Goal: Task Accomplishment & Management: Complete application form

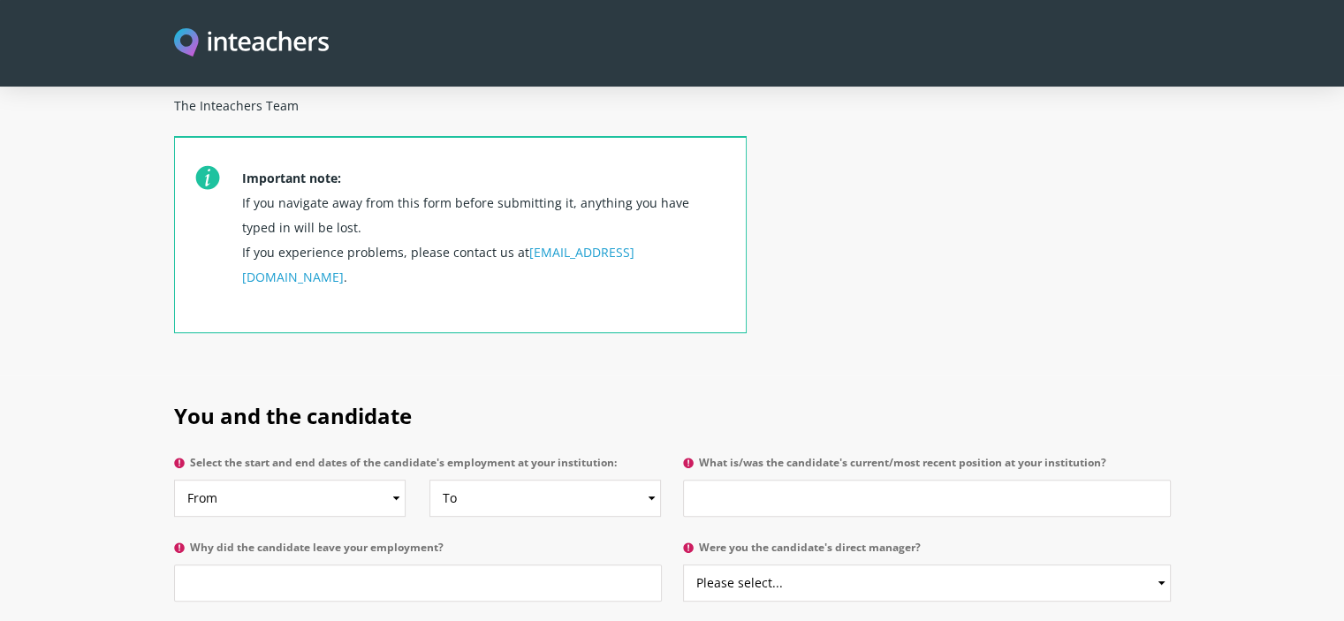
scroll to position [707, 0]
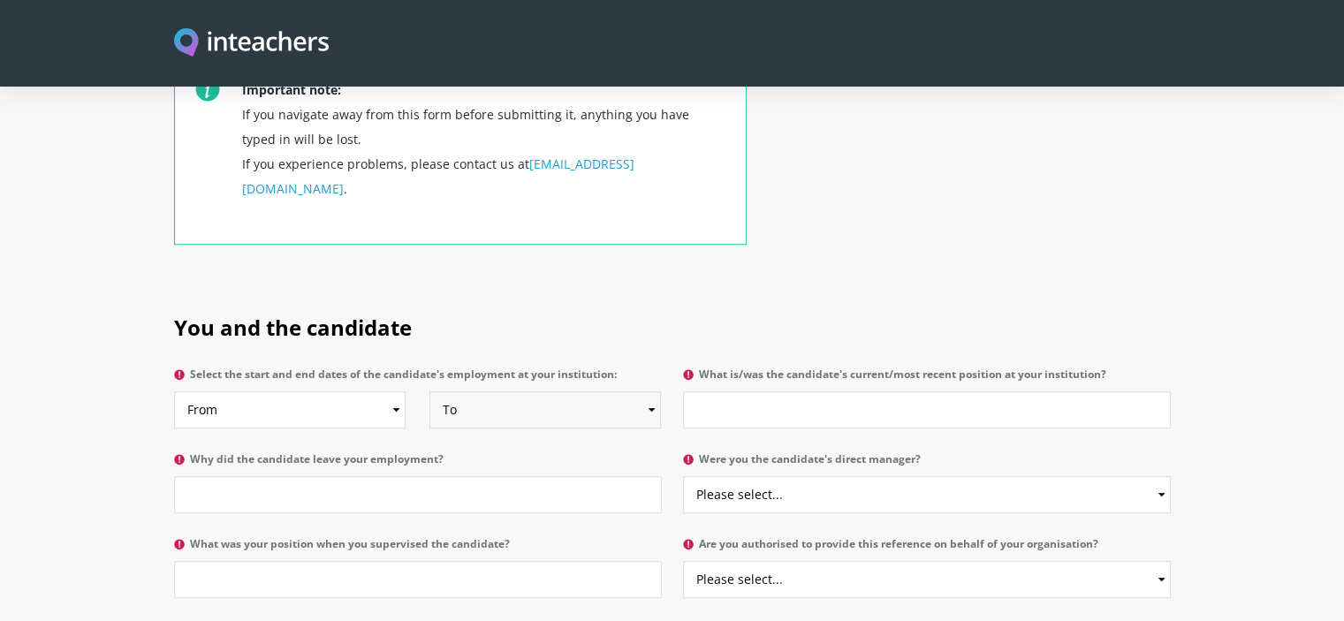
click at [650, 392] on select "To Currently 2025 2024 2023 2022 2021 2020 2019 2018 2017 2016 2015 2014 2013 2…" at bounding box center [546, 410] width 232 height 37
click at [603, 392] on select "To Currently 2025 2024 2023 2022 2021 2020 2019 2018 2017 2016 2015 2014 2013 2…" at bounding box center [546, 410] width 232 height 37
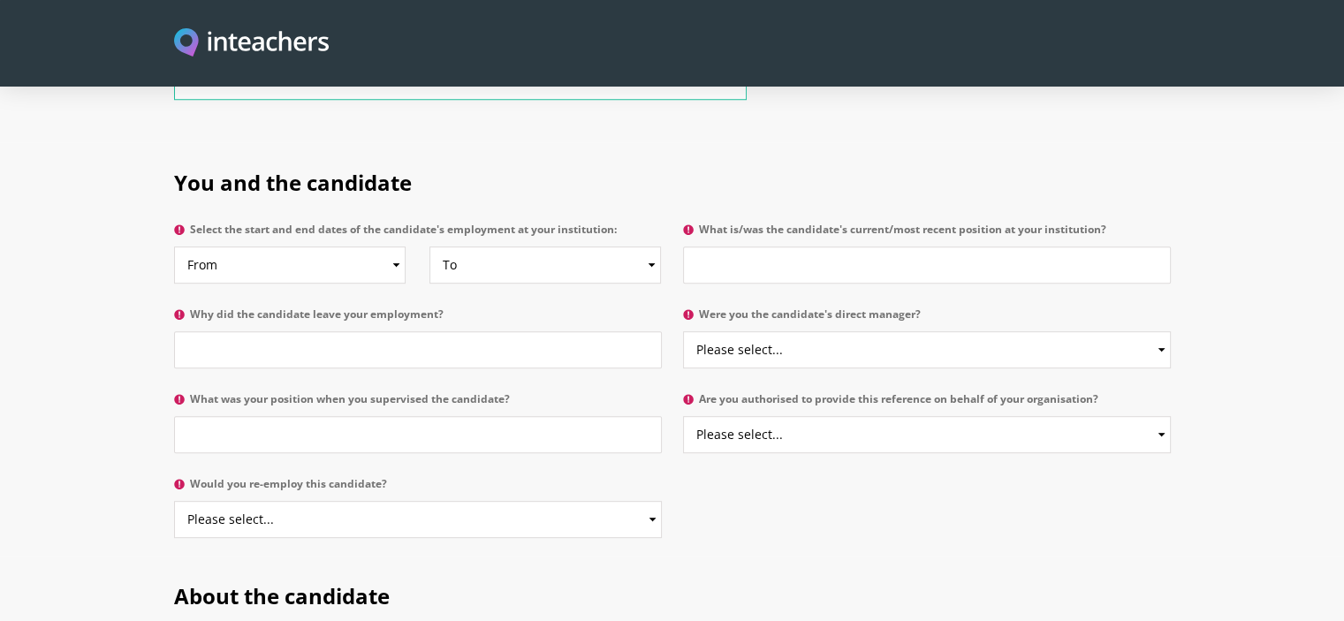
scroll to position [884, 0]
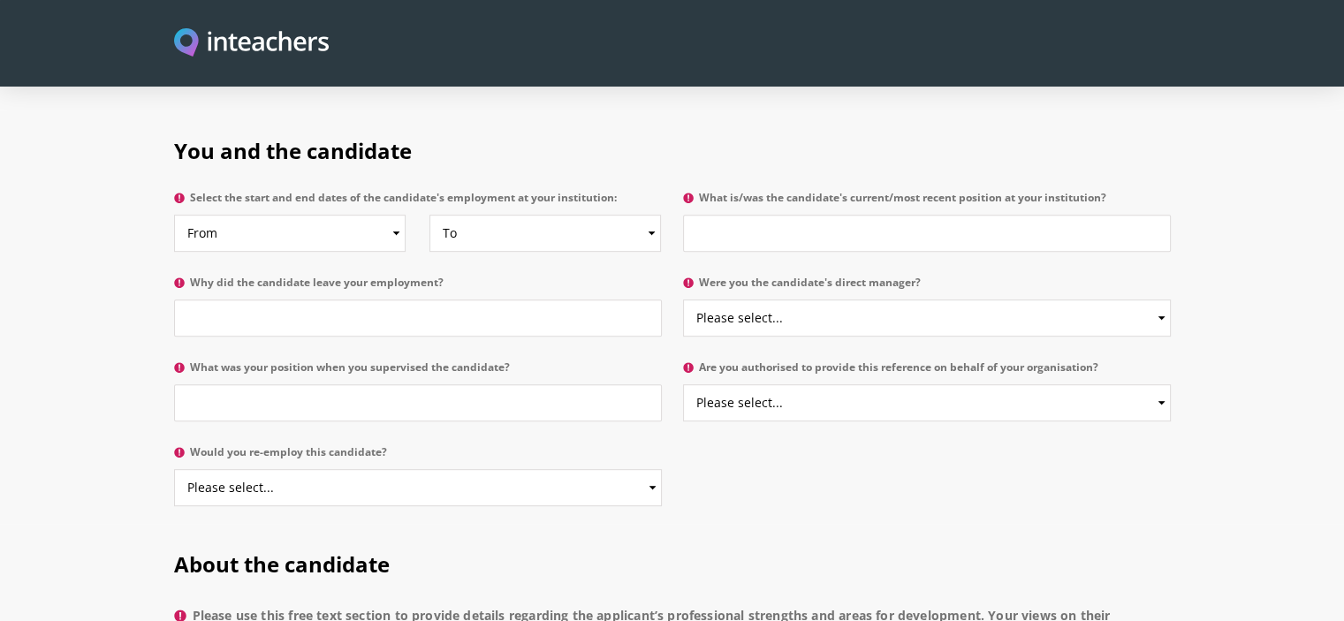
click at [1173, 357] on div "You and the candidate Select the start and end dates of the candidate's employm…" at bounding box center [673, 317] width 1018 height 414
click at [1163, 384] on select "Please select... Yes No" at bounding box center [927, 402] width 488 height 37
click at [1161, 384] on select "Please select... Yes No" at bounding box center [927, 402] width 488 height 37
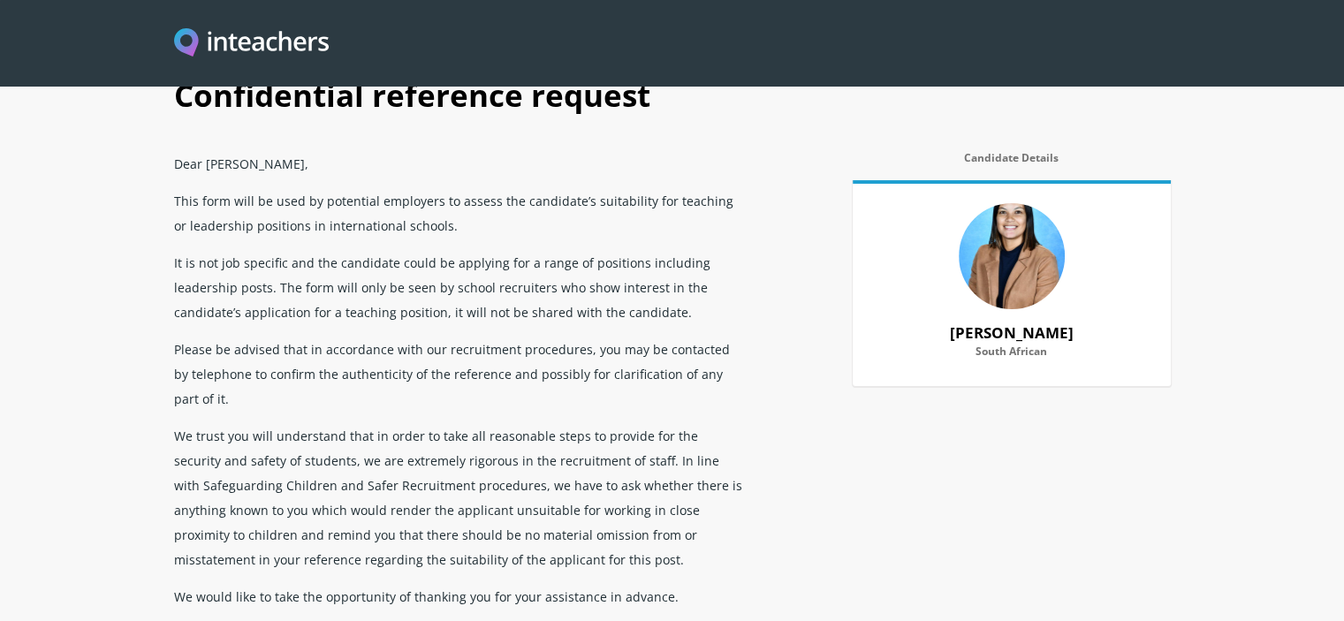
scroll to position [0, 0]
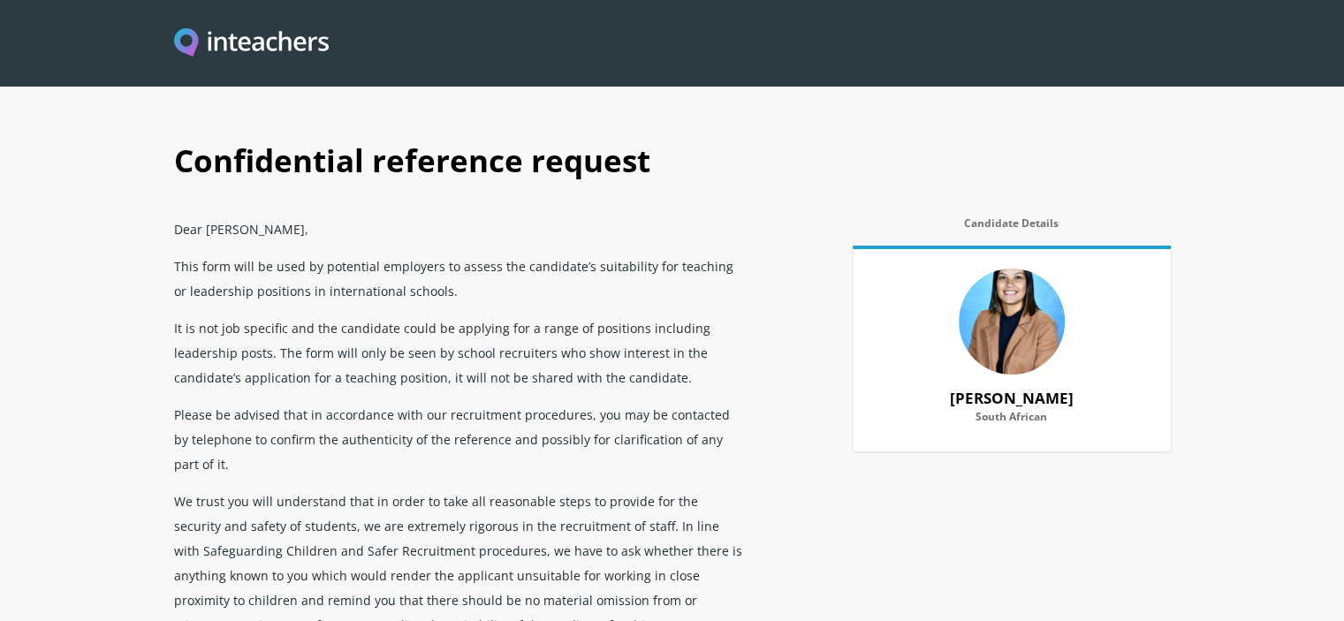
click at [403, 375] on p "It is not job specific and the candidate could be applying for a range of posit…" at bounding box center [460, 352] width 573 height 87
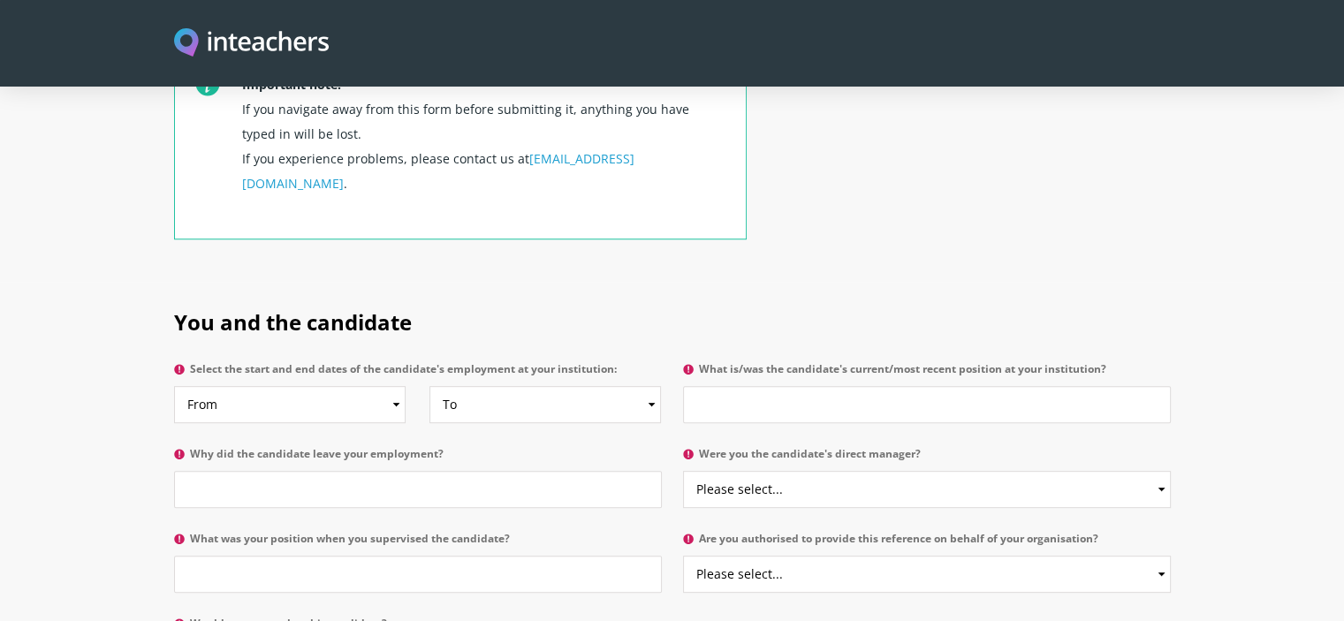
scroll to position [795, 0]
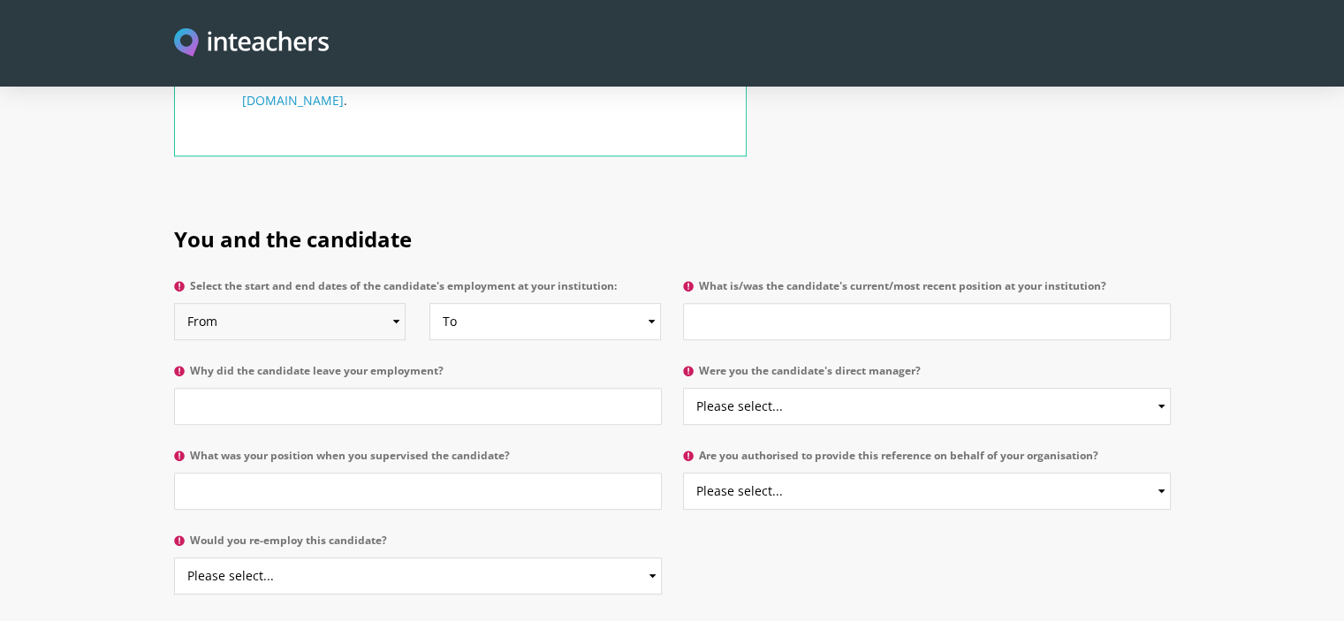
click at [393, 303] on select "From 2025 2024 2023 2022 2021 2020 2019 2018 2017 2016 2015 2014 2013 2012 2011…" at bounding box center [290, 321] width 232 height 37
select select "2016"
click at [174, 303] on select "From 2025 2024 2023 2022 2021 2020 2019 2018 2017 2016 2015 2014 2013 2012 2011…" at bounding box center [290, 321] width 232 height 37
click at [655, 303] on select "To Currently 2025 2024 2023 2022 2021 2020 2019 2018 2017 2016 2015 2014 2013 2…" at bounding box center [546, 321] width 232 height 37
select select "2024"
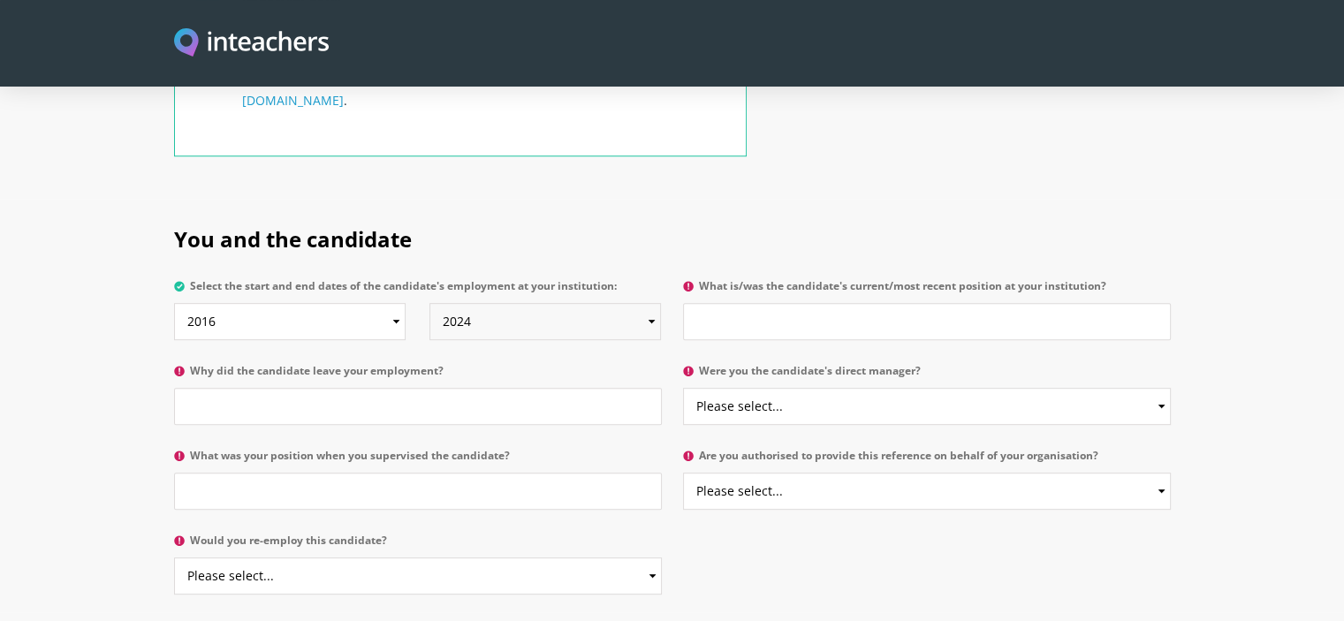
click at [430, 303] on select "To Currently 2025 2024 2023 2022 2021 2020 2019 2018 2017 2016 2015 2014 2013 2…" at bounding box center [546, 321] width 232 height 37
click at [760, 303] on input "What is/was the candidate's current/most recent position at your institution?" at bounding box center [927, 321] width 488 height 37
type input "Bursar/bookkeeper"
click at [467, 388] on input "Why did the candidate leave your employment?" at bounding box center [418, 406] width 488 height 37
type input "To relocate"
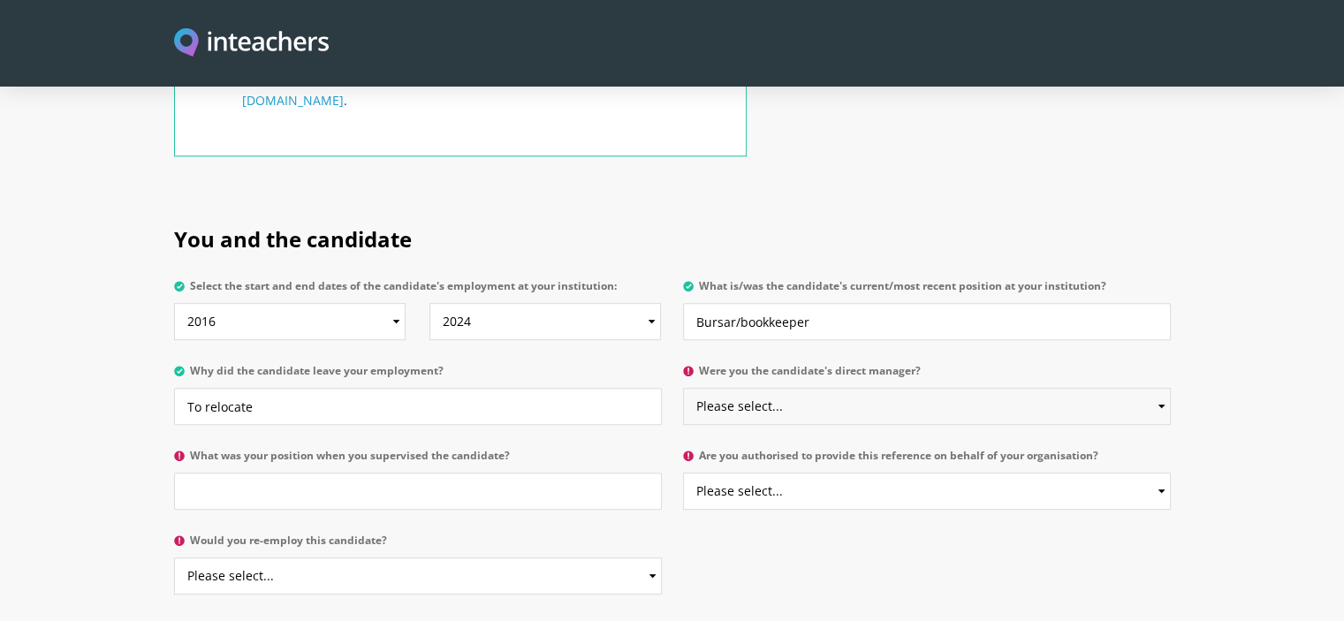
click at [771, 388] on select "Please select... Yes No" at bounding box center [927, 406] width 488 height 37
select select "Yes"
click at [683, 388] on select "Please select... Yes No" at bounding box center [927, 406] width 488 height 37
click at [416, 473] on input "What was your position when you supervised the candidate?" at bounding box center [418, 491] width 488 height 37
type input "B"
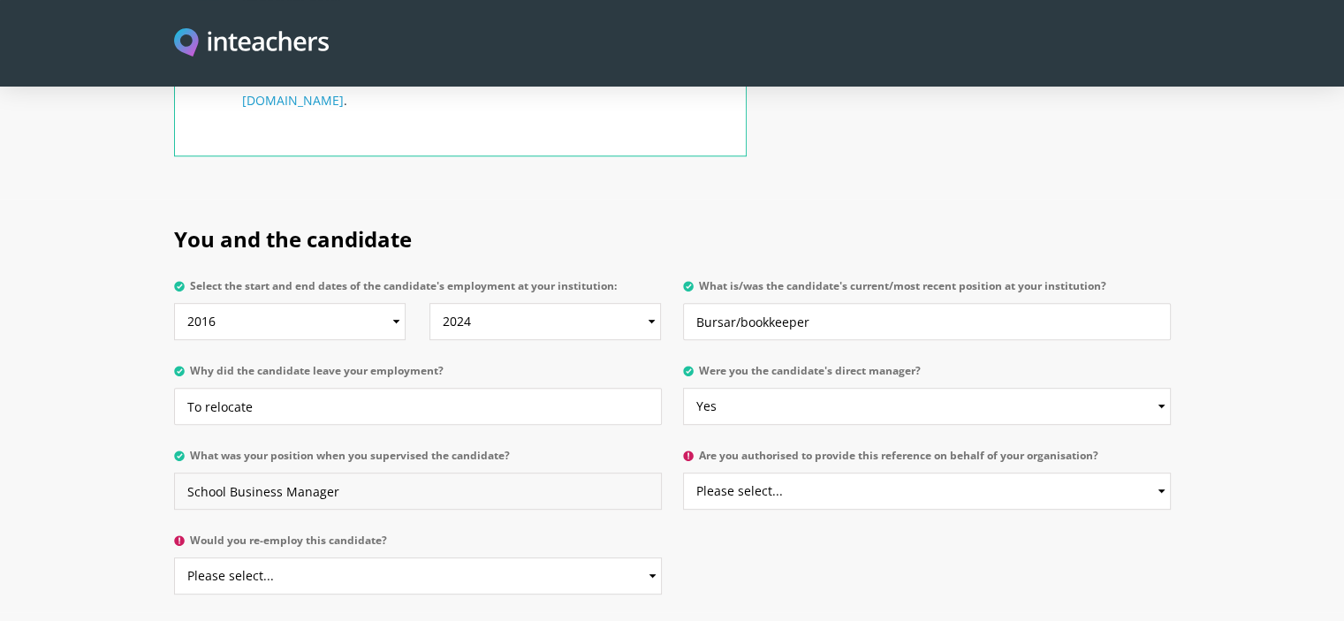
type input "School Business Manager"
click at [841, 473] on select "Please select... Yes No" at bounding box center [927, 491] width 488 height 37
select select "No"
click at [683, 473] on select "Please select... Yes No" at bounding box center [927, 491] width 488 height 37
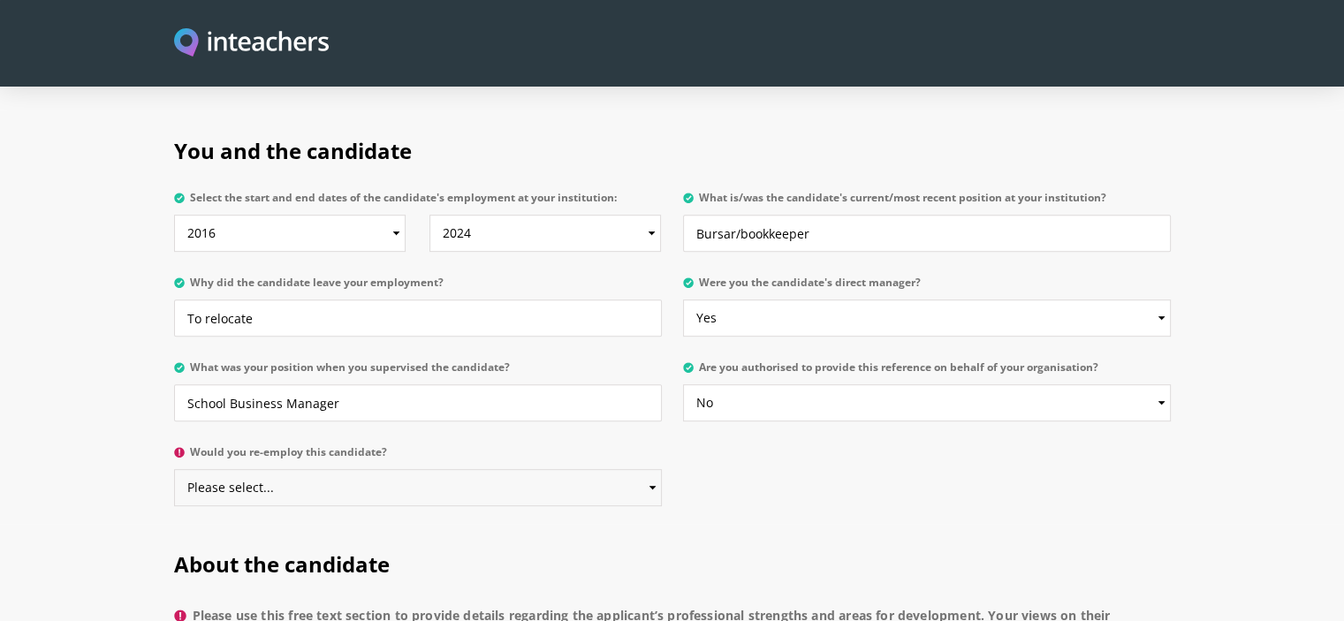
click at [524, 469] on select "Please select... Yes No" at bounding box center [418, 487] width 488 height 37
select select "Yes"
click at [174, 469] on select "Please select... Yes No" at bounding box center [418, 487] width 488 height 37
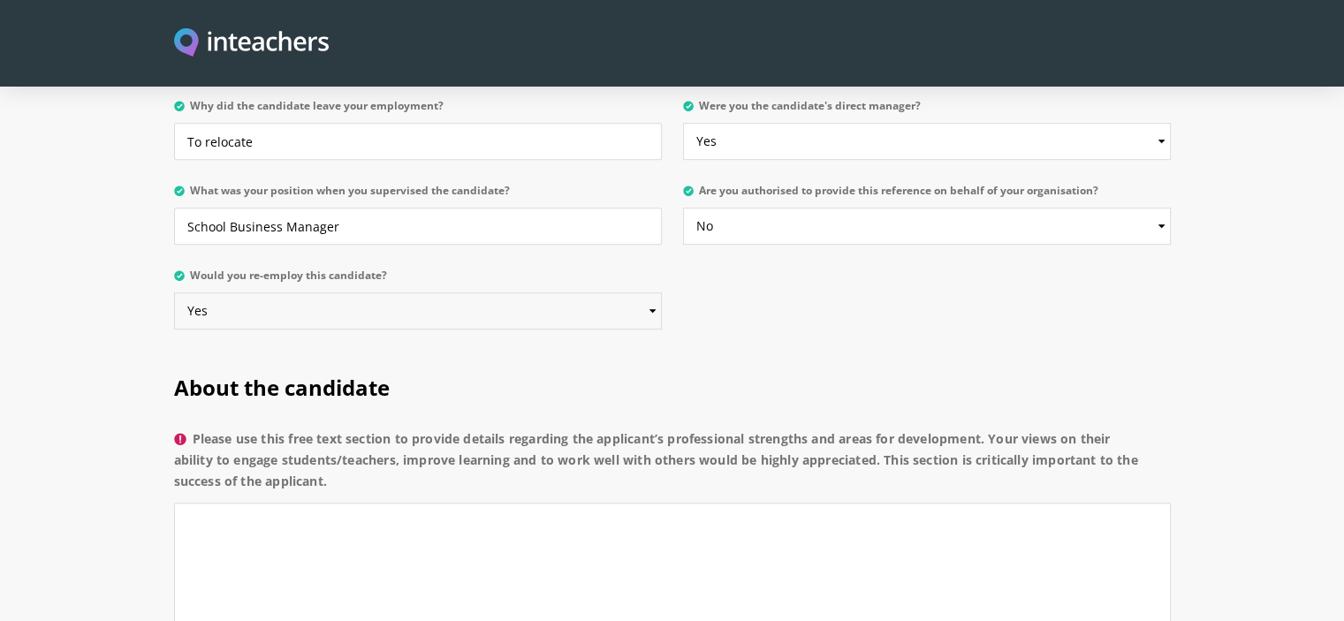
scroll to position [972, 0]
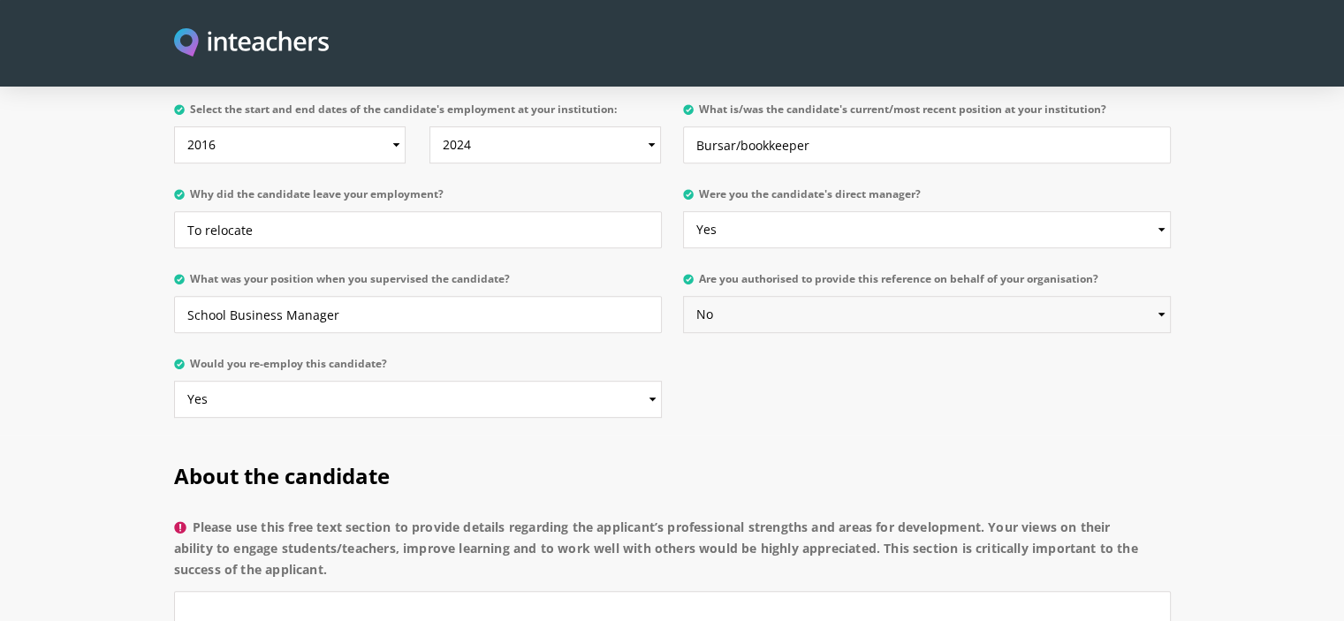
click at [838, 296] on select "Please select... Yes No" at bounding box center [927, 314] width 488 height 37
select select "Yes"
click at [683, 296] on select "Please select... Yes No" at bounding box center [927, 314] width 488 height 37
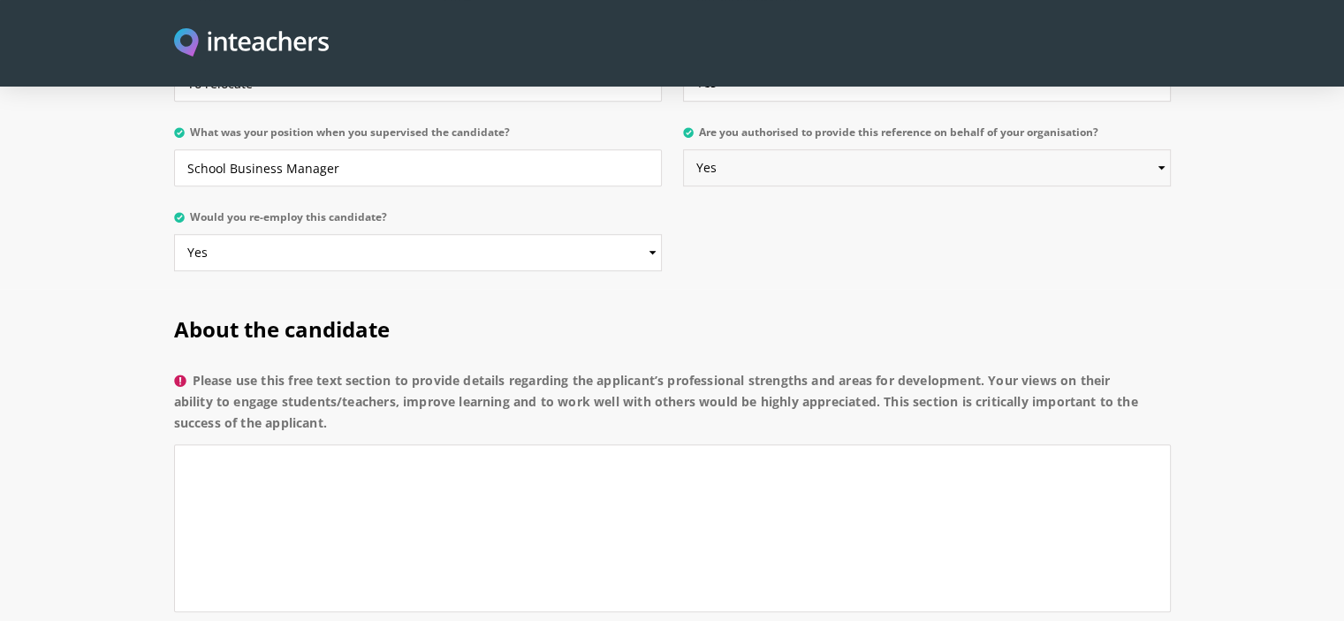
scroll to position [1149, 0]
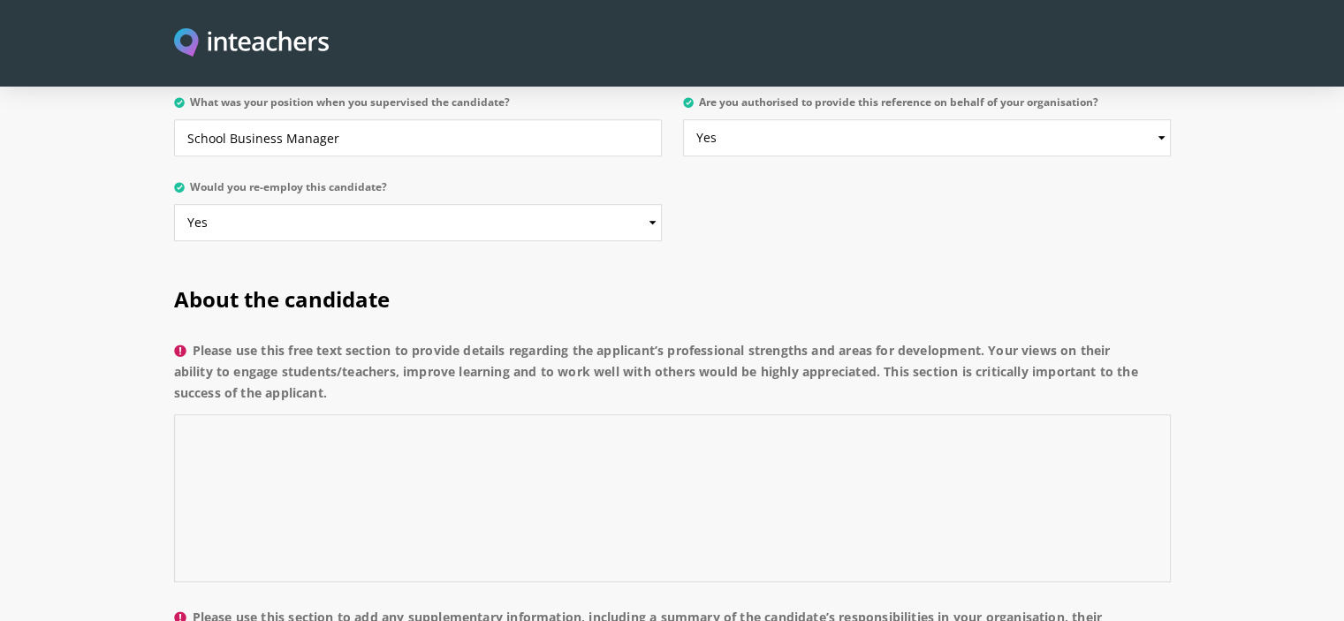
click at [685, 415] on textarea "Please use this free text section to provide details regarding the applicant’s …" at bounding box center [672, 499] width 997 height 168
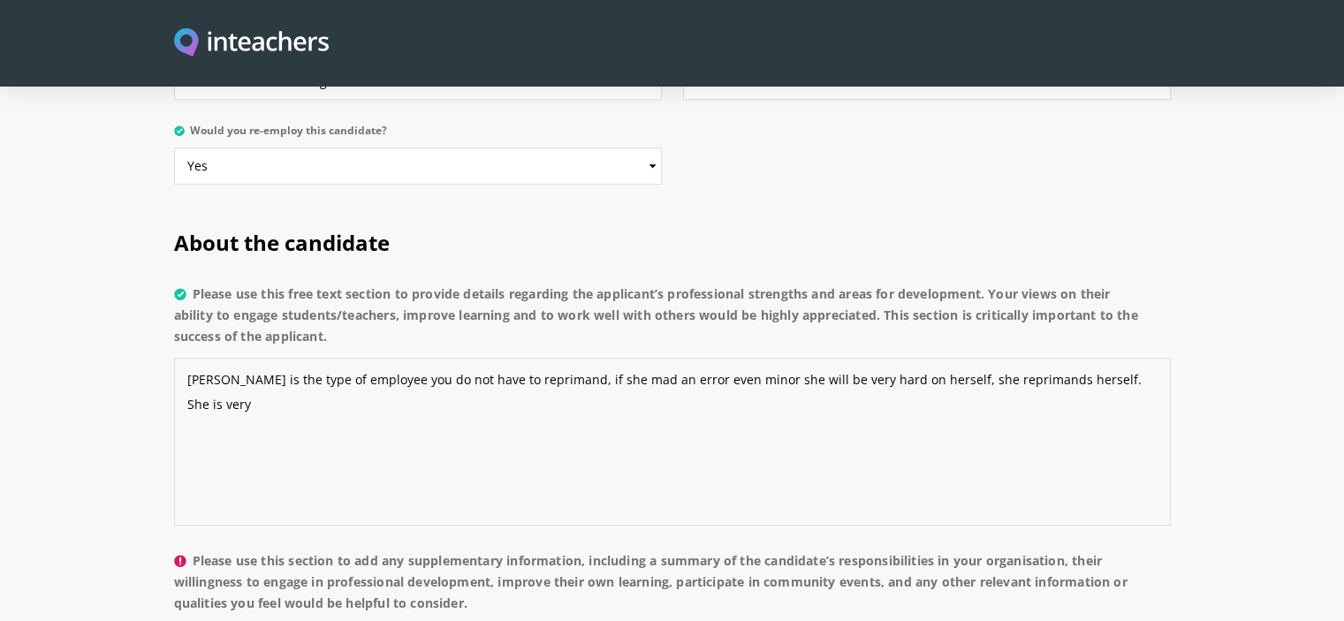
scroll to position [1237, 0]
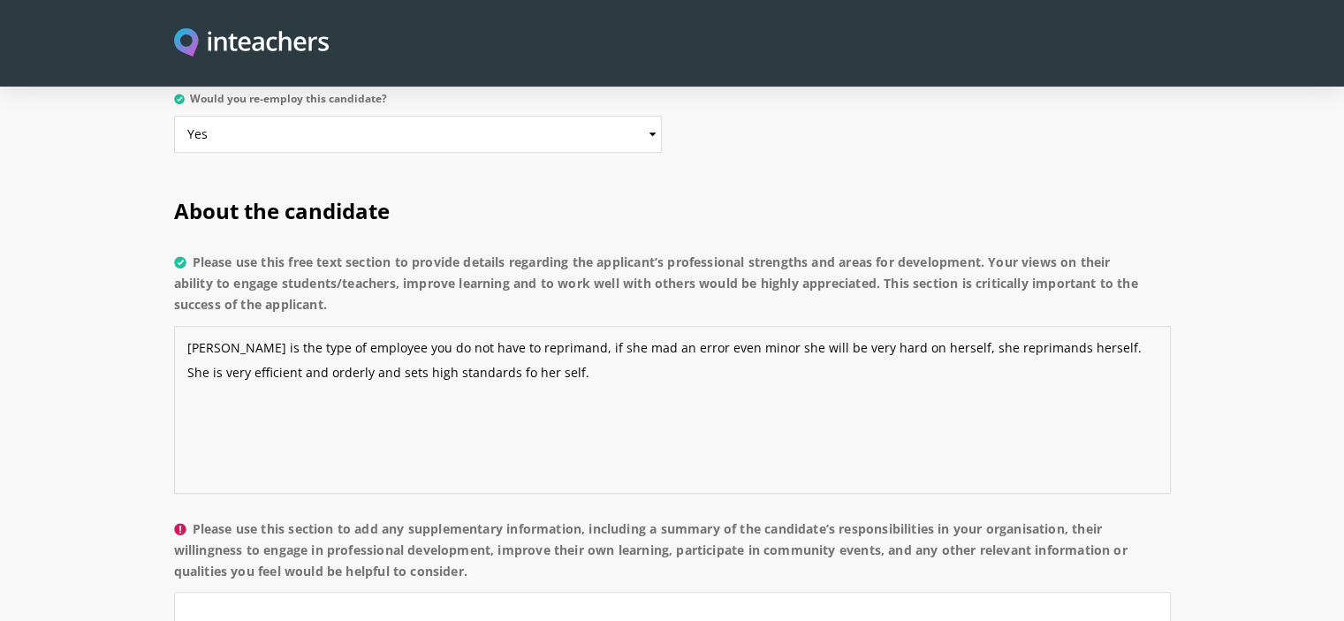
click at [449, 326] on textarea "[PERSON_NAME] is the type of employee you do not have to reprimand, if she mad …" at bounding box center [672, 410] width 997 height 168
click at [453, 326] on textarea "[PERSON_NAME] is the type of employee you do not have to reprimand, if she mad …" at bounding box center [672, 410] width 997 height 168
click at [524, 326] on textarea "[PERSON_NAME] is the type of employee you do not have to reprimand, if she mad …" at bounding box center [672, 410] width 997 height 168
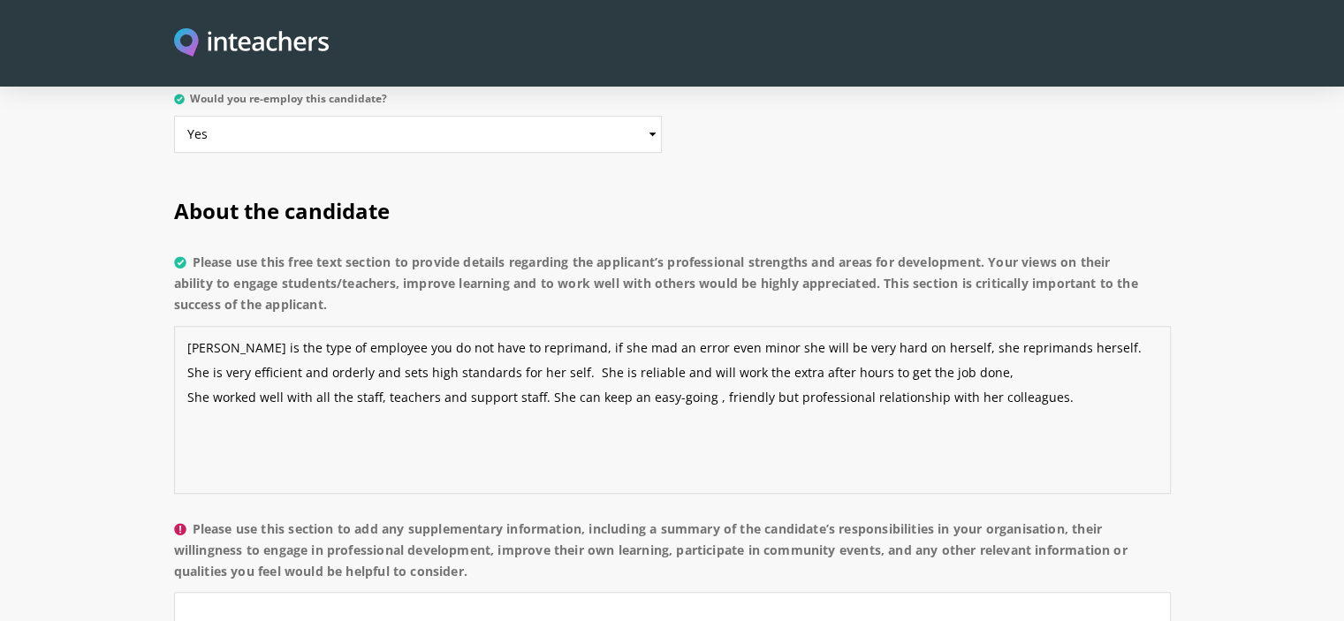
drag, startPoint x: 535, startPoint y: 349, endPoint x: 591, endPoint y: 402, distance: 77.5
click at [536, 349] on textarea "[PERSON_NAME] is the type of employee you do not have to reprimand, if she mad …" at bounding box center [672, 410] width 997 height 168
drag, startPoint x: 382, startPoint y: 346, endPoint x: 397, endPoint y: 368, distance: 26.0
click at [381, 348] on textarea "[PERSON_NAME] is the type of employee you do not have to reprimand, if she mad …" at bounding box center [672, 410] width 997 height 168
click at [1094, 350] on textarea "[PERSON_NAME] is the type of employee you do not have to reprimand, if she mad …" at bounding box center [672, 410] width 997 height 168
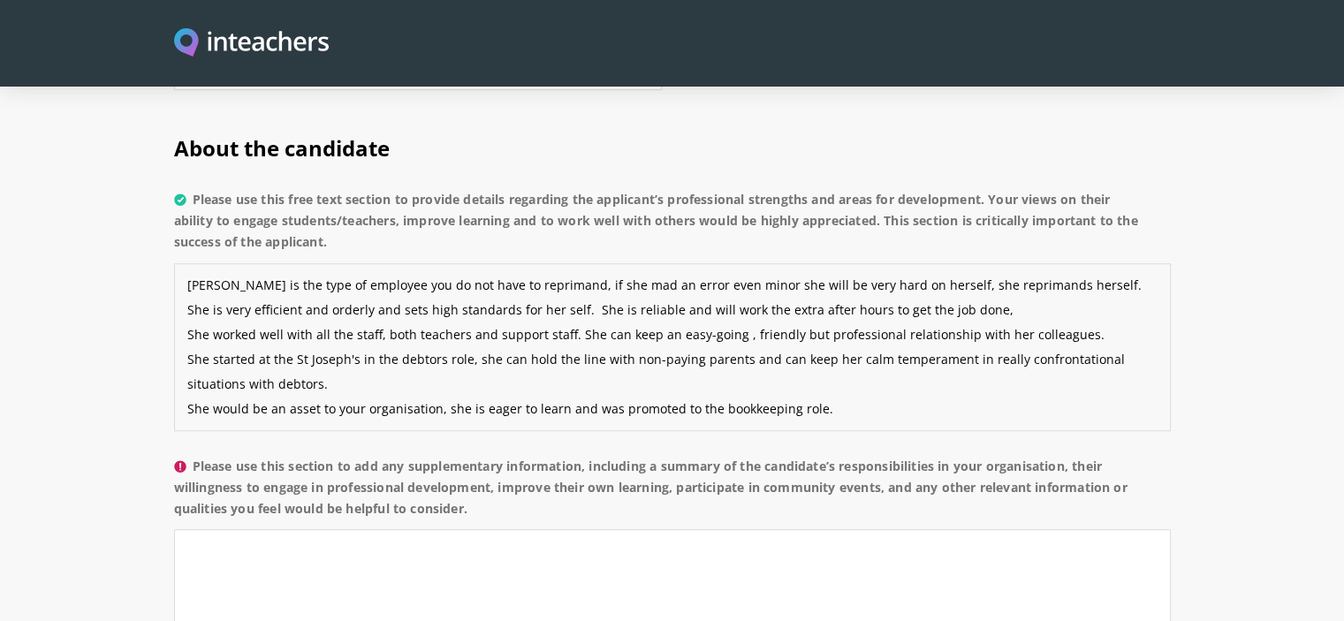
scroll to position [1414, 0]
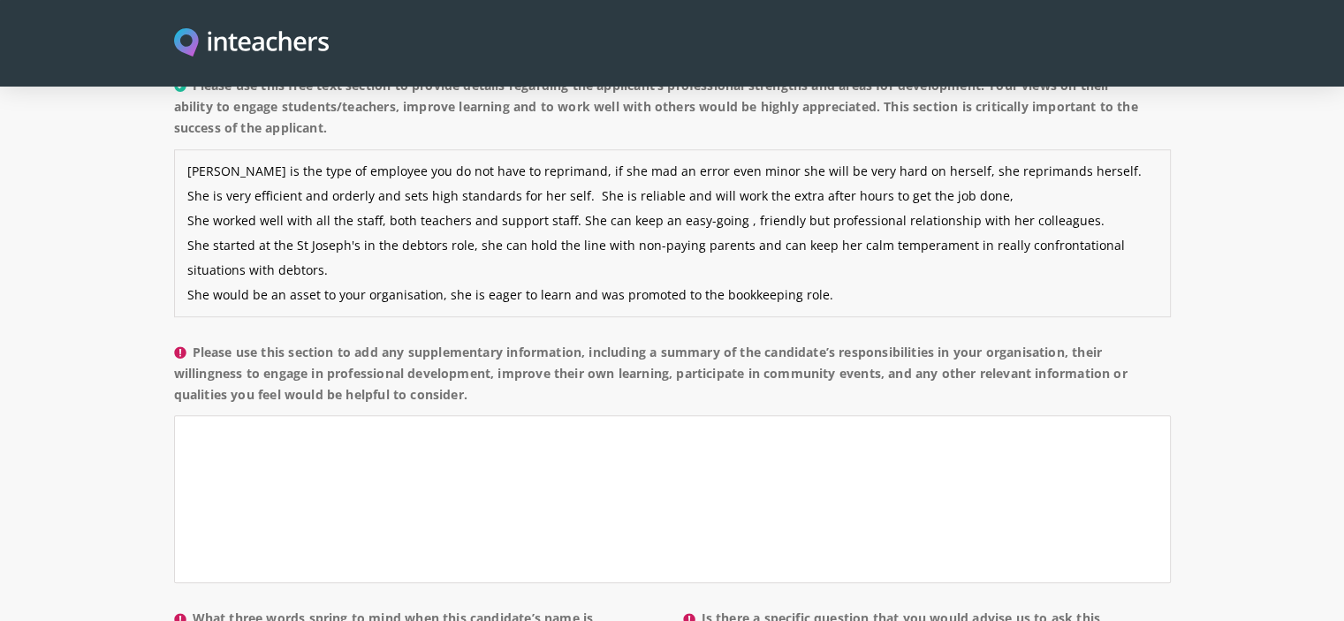
drag, startPoint x: 443, startPoint y: 220, endPoint x: 824, endPoint y: 220, distance: 380.9
click at [824, 220] on textarea "[PERSON_NAME] is the type of employee you do not have to reprimand, if she mad …" at bounding box center [672, 233] width 997 height 168
type textarea "[PERSON_NAME] is the type of employee you do not have to reprimand, if she mad …"
click at [234, 415] on textarea "Please use this section to add any supplementary information, including a summa…" at bounding box center [672, 499] width 997 height 168
paste textarea "she is eager to learn and was promoted to the bookkeeping role."
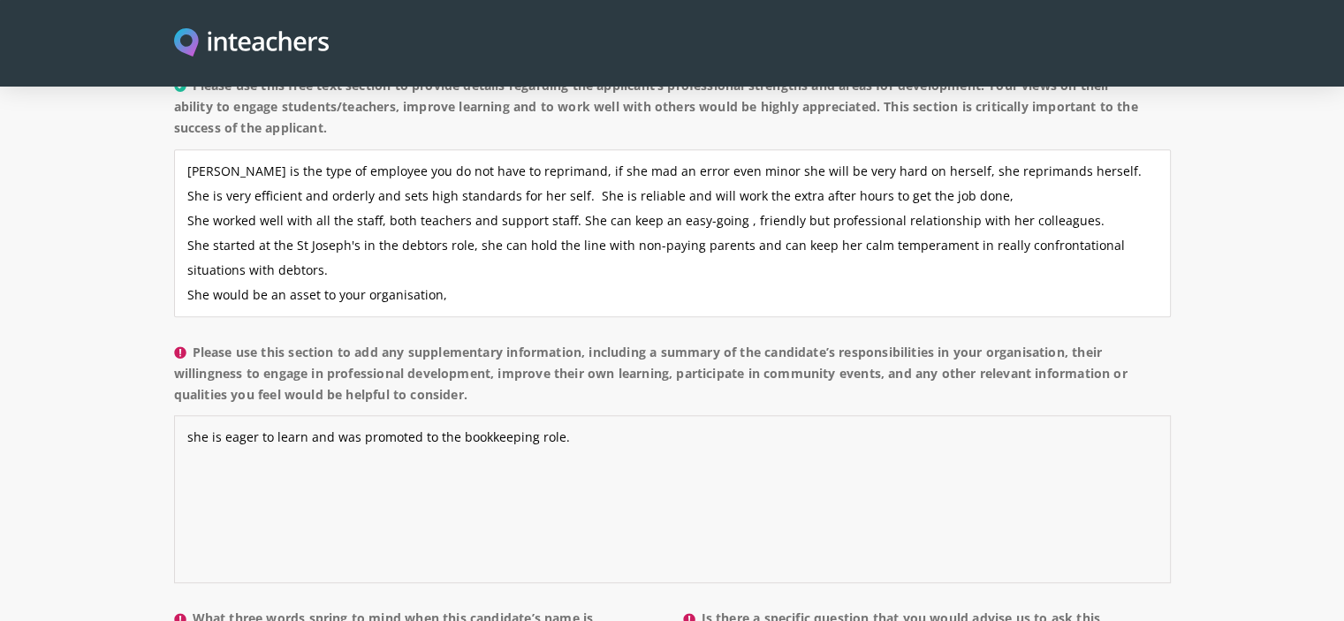
click at [186, 415] on textarea "she is eager to learn and was promoted to the bookkeeping role." at bounding box center [672, 499] width 997 height 168
drag, startPoint x: 325, startPoint y: 386, endPoint x: 336, endPoint y: 399, distance: 16.3
click at [324, 415] on textarea "[PERSON_NAME] is eager to learn and was promoted to the bookkeeping role." at bounding box center [672, 499] width 997 height 168
click at [735, 415] on textarea "[PERSON_NAME] is eager to learn, she started with the debtors role and took ove…" at bounding box center [672, 499] width 997 height 168
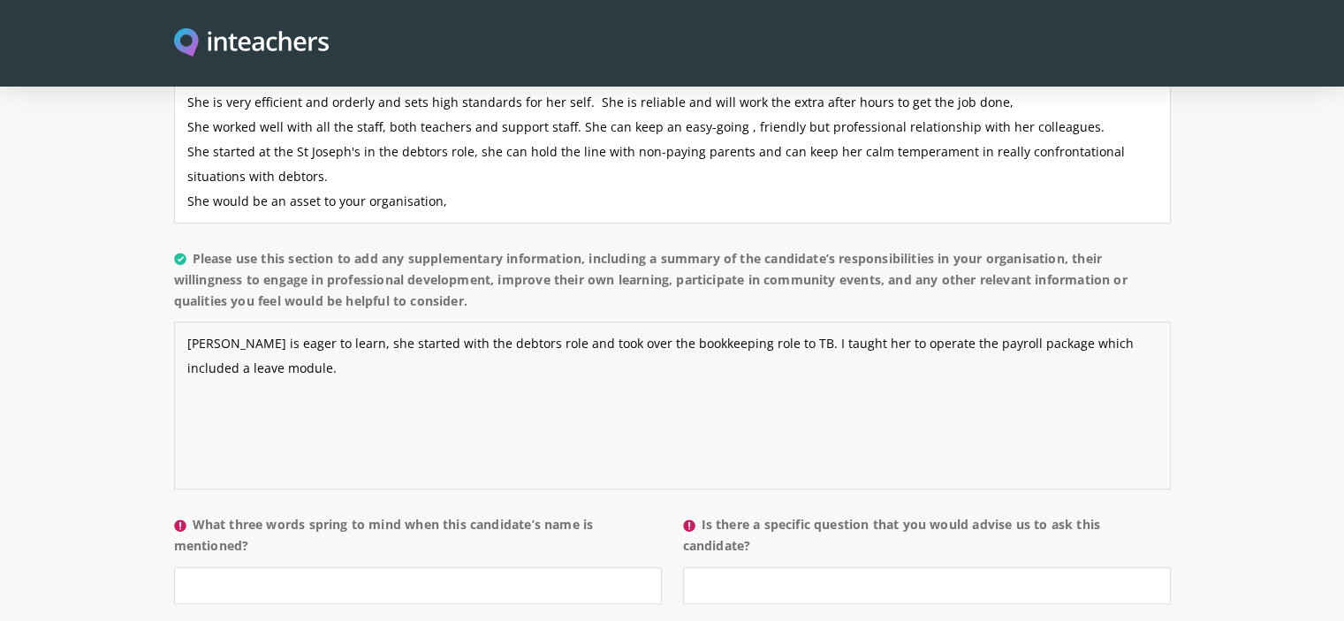
scroll to position [1679, 0]
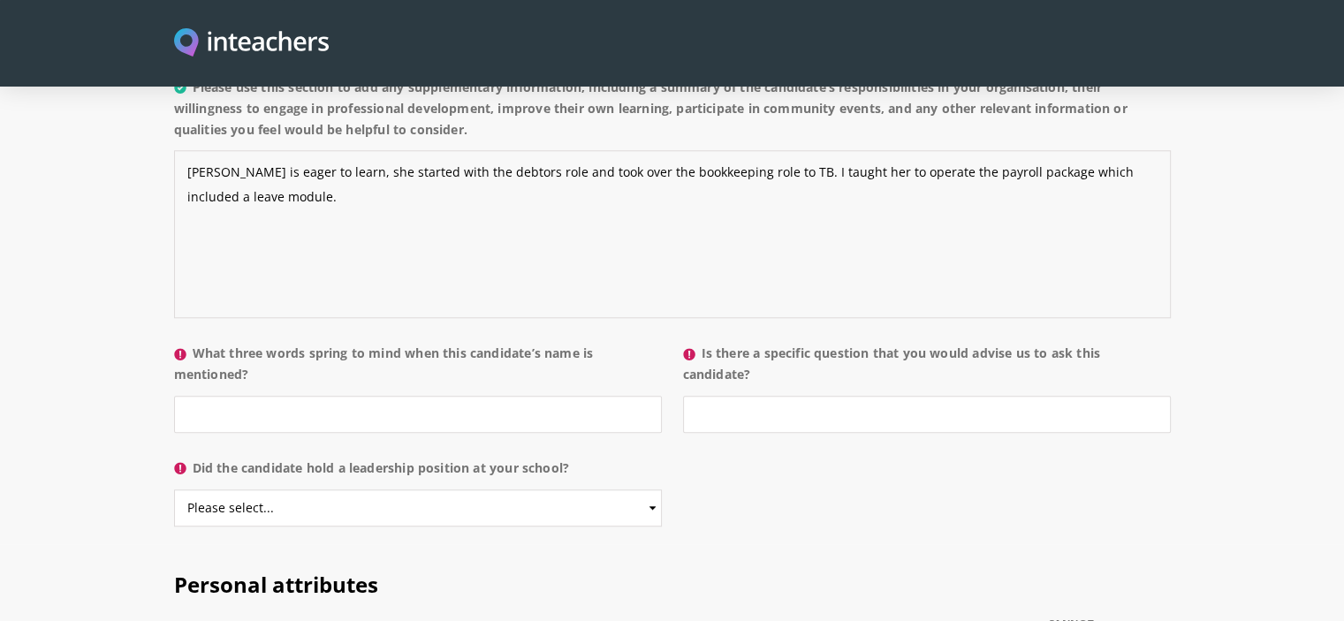
type textarea "[PERSON_NAME] is eager to learn, she started with the debtors role and took ove…"
click at [529, 396] on input "What three words spring to mind when this candidate’s name is mentioned?" at bounding box center [418, 414] width 488 height 37
type input "hardworking, dedicates, commited"
click at [750, 396] on input "Is there a specific question that you would advise us to ask this candidate?" at bounding box center [927, 414] width 488 height 37
type input "W"
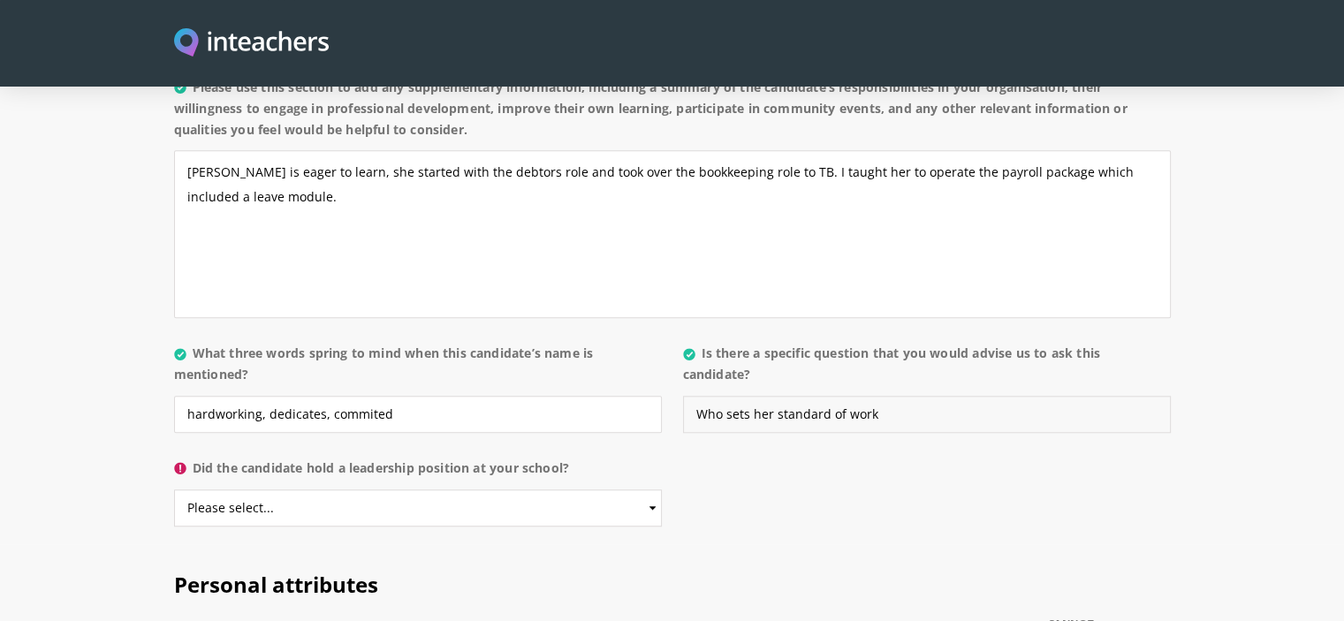
click at [721, 396] on input "Who sets her standard of work" at bounding box center [927, 414] width 488 height 37
click at [903, 396] on input "How she sets her standard of work" at bounding box center [927, 414] width 488 height 37
type input "How she sets her standard of work"
click at [645, 490] on select "Please select... Yes No" at bounding box center [418, 508] width 488 height 37
select select "No"
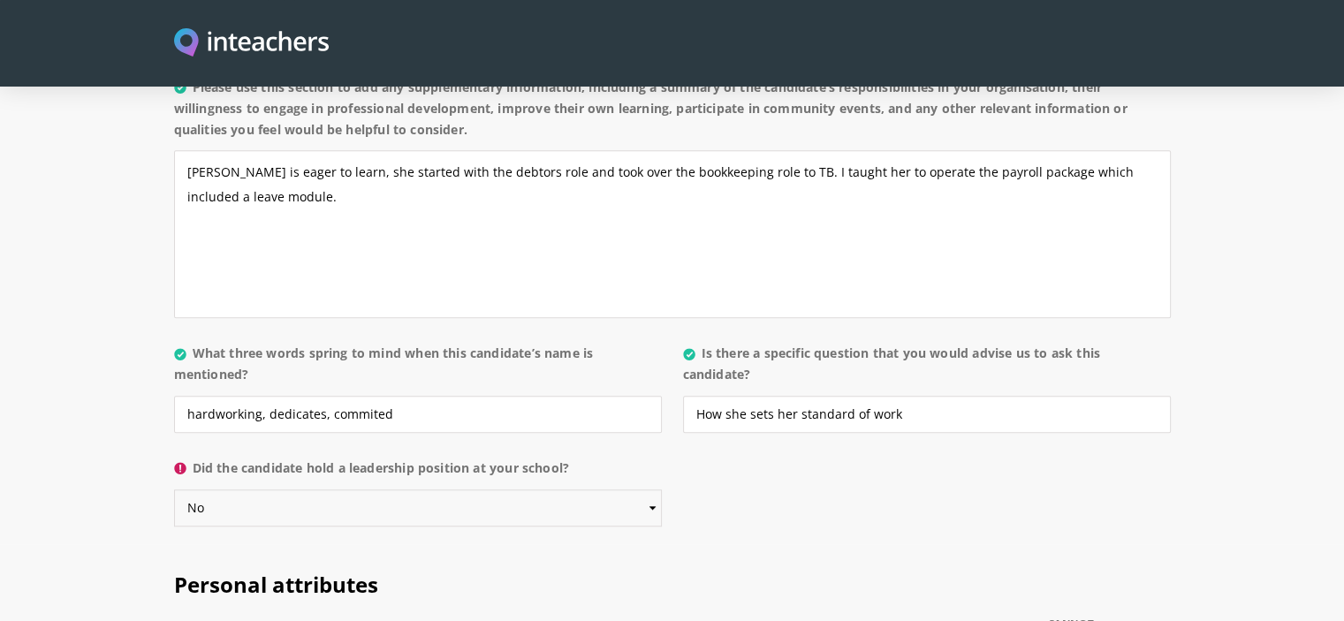
click at [174, 490] on select "Please select... Yes No" at bounding box center [418, 508] width 488 height 37
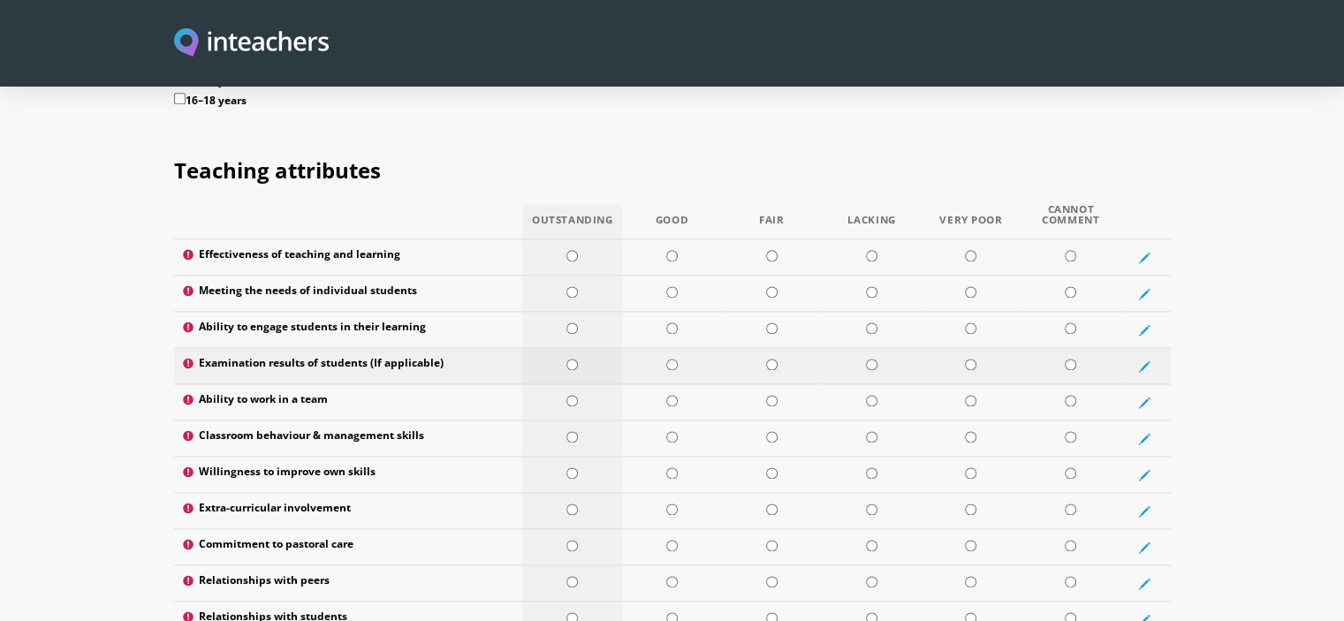
scroll to position [2298, 0]
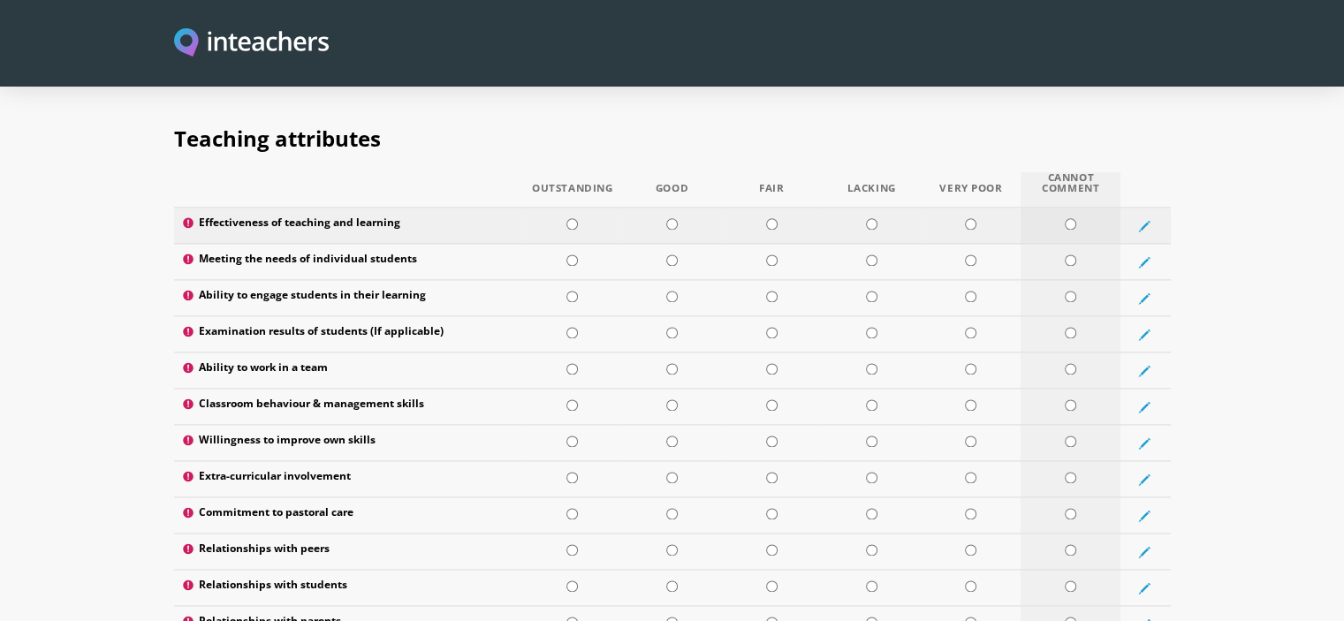
click at [1065, 218] on input "radio" at bounding box center [1070, 223] width 11 height 11
radio input "true"
click at [1062, 244] on td at bounding box center [1071, 262] width 100 height 36
radio input "true"
click at [1063, 280] on td at bounding box center [1071, 298] width 100 height 36
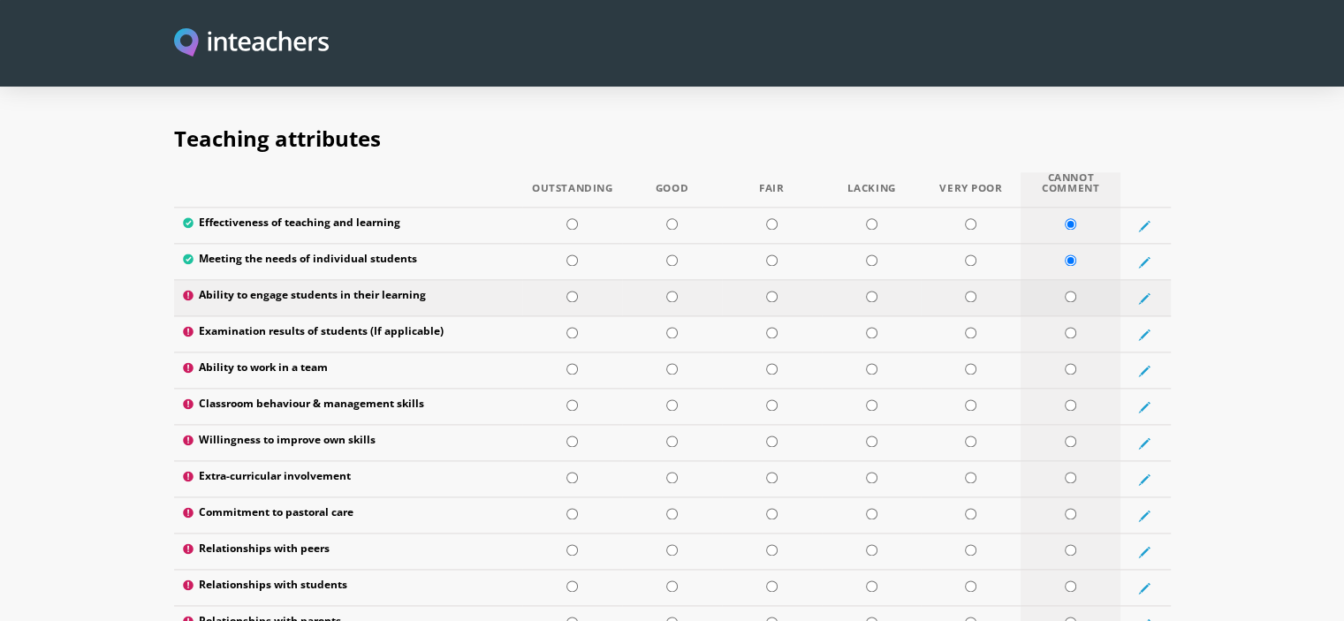
radio input "true"
click at [1067, 316] on td at bounding box center [1071, 334] width 100 height 36
radio input "true"
click at [564, 353] on td at bounding box center [572, 371] width 100 height 36
radio input "true"
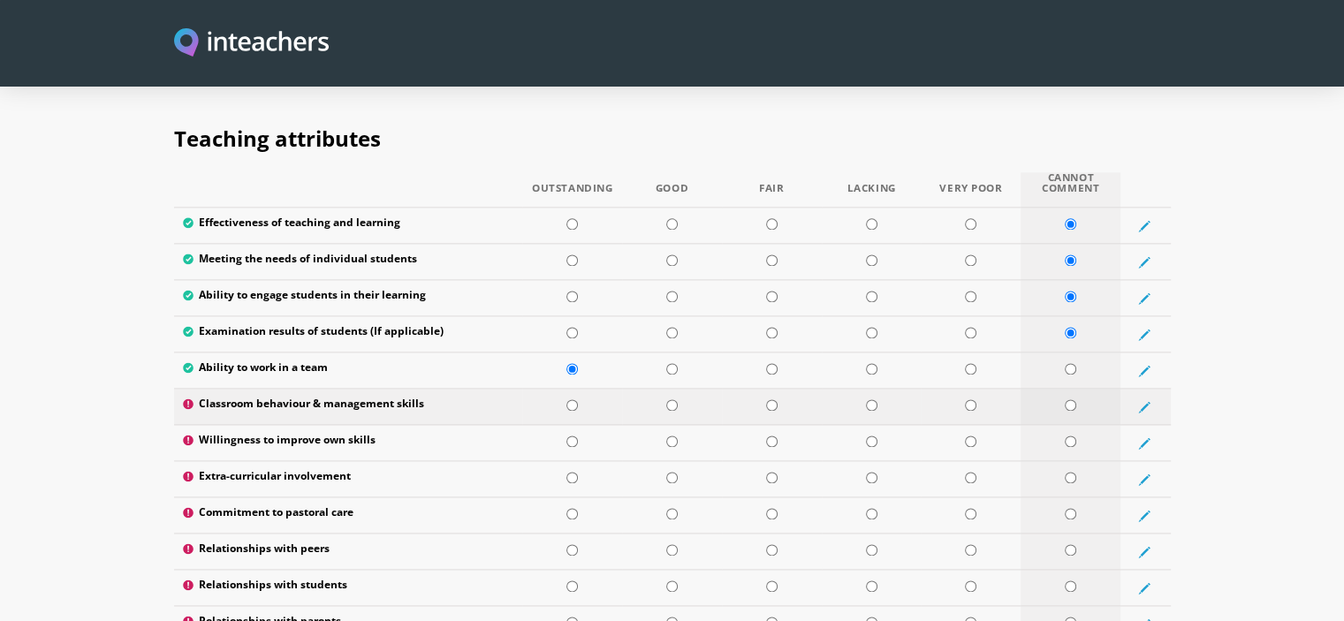
click at [1069, 400] on input "radio" at bounding box center [1070, 405] width 11 height 11
radio input "true"
click at [586, 425] on td at bounding box center [572, 443] width 100 height 36
radio input "true"
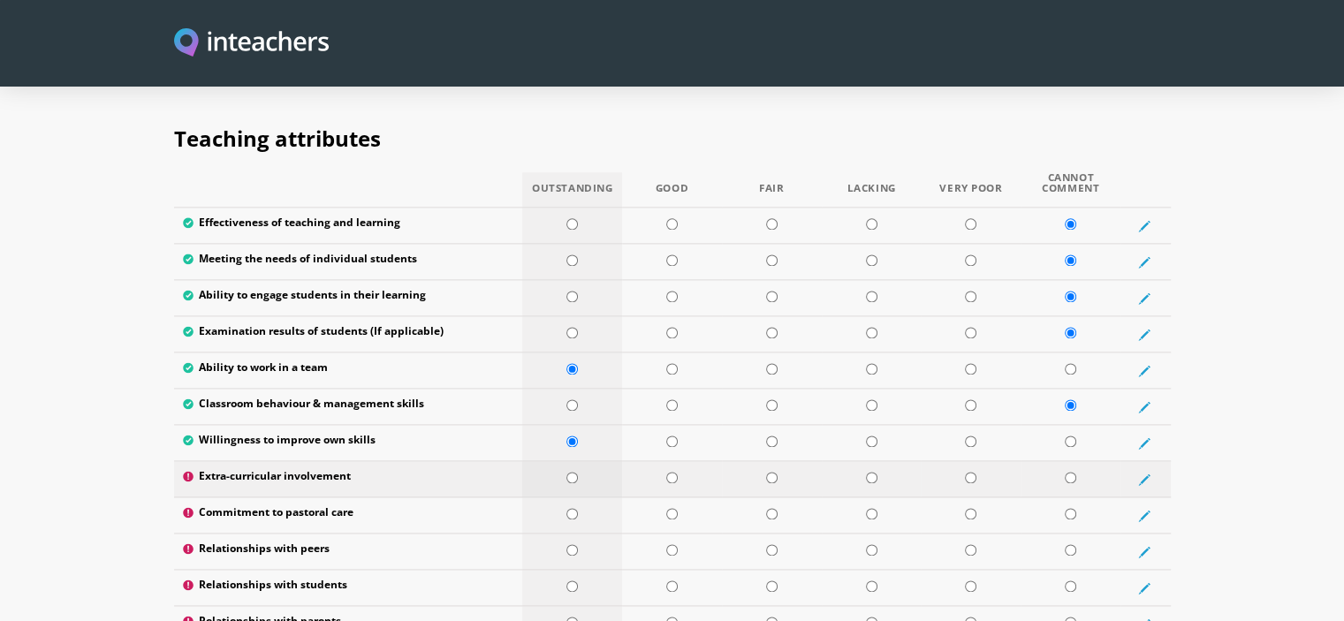
click at [586, 461] on td at bounding box center [572, 479] width 100 height 36
radio input "true"
click at [664, 498] on td at bounding box center [672, 516] width 100 height 36
radio input "true"
click at [658, 534] on td at bounding box center [672, 552] width 100 height 36
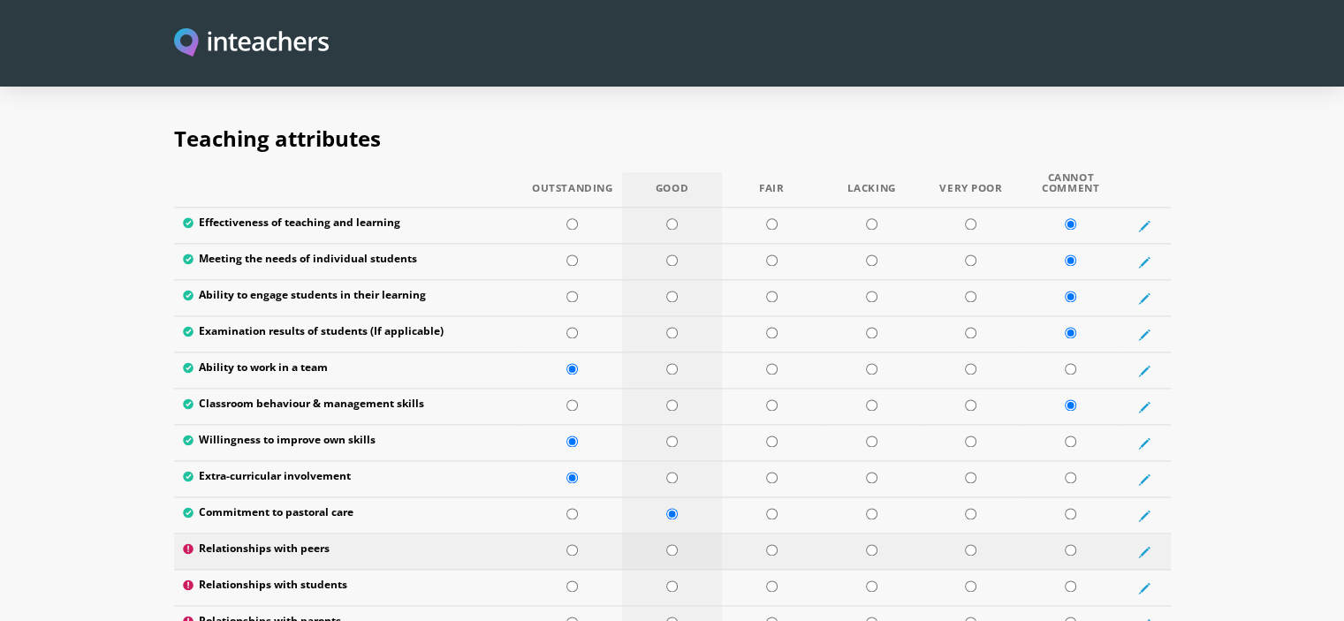
radio input "true"
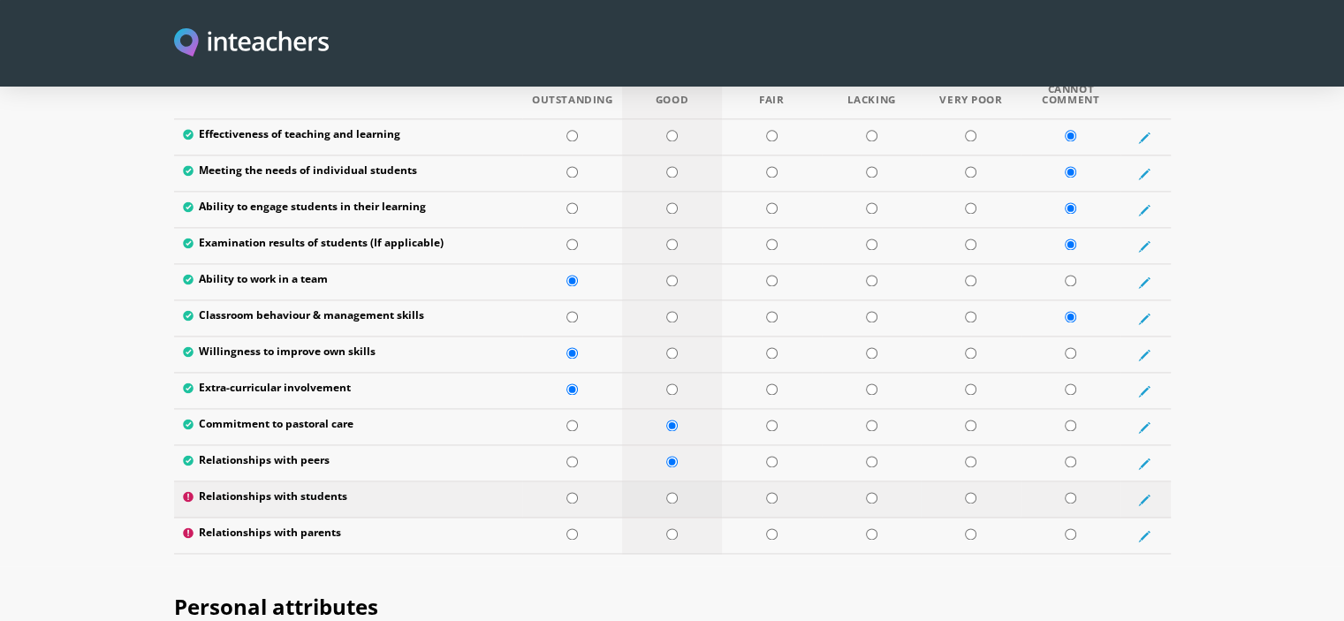
click at [667, 492] on input "radio" at bounding box center [671, 497] width 11 height 11
radio input "true"
click at [582, 482] on td at bounding box center [572, 500] width 100 height 36
radio input "true"
click at [583, 518] on td at bounding box center [572, 536] width 100 height 36
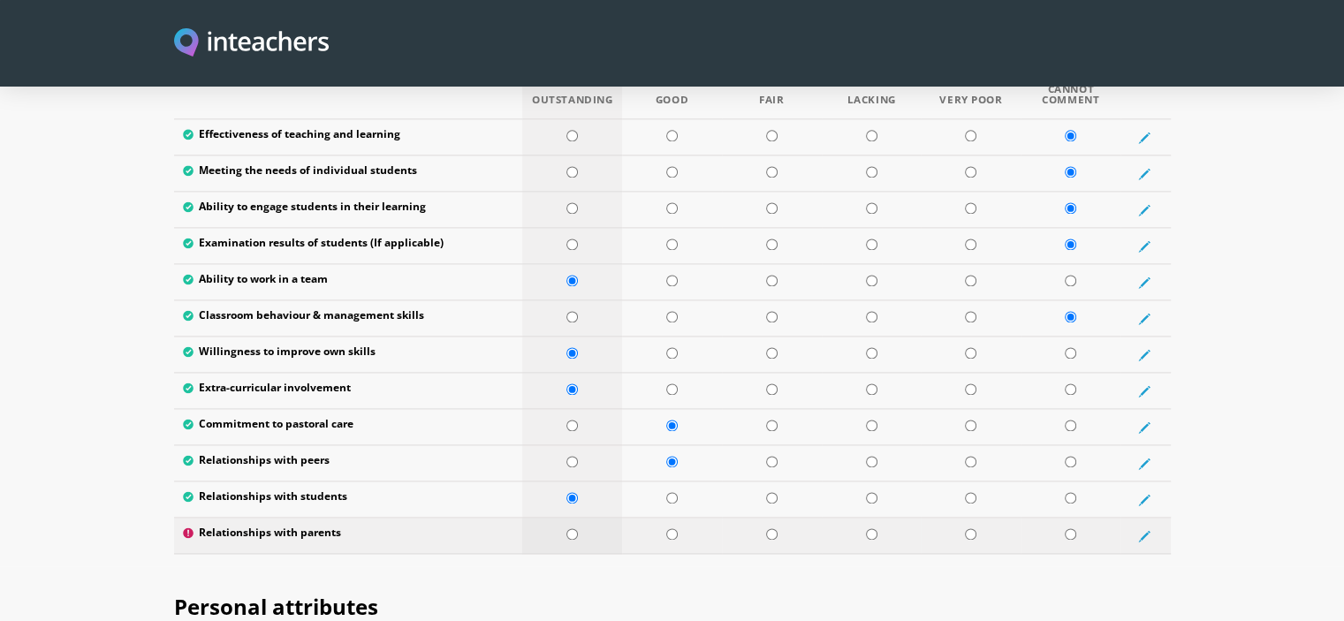
radio input "true"
click at [587, 445] on td at bounding box center [572, 463] width 100 height 36
radio input "true"
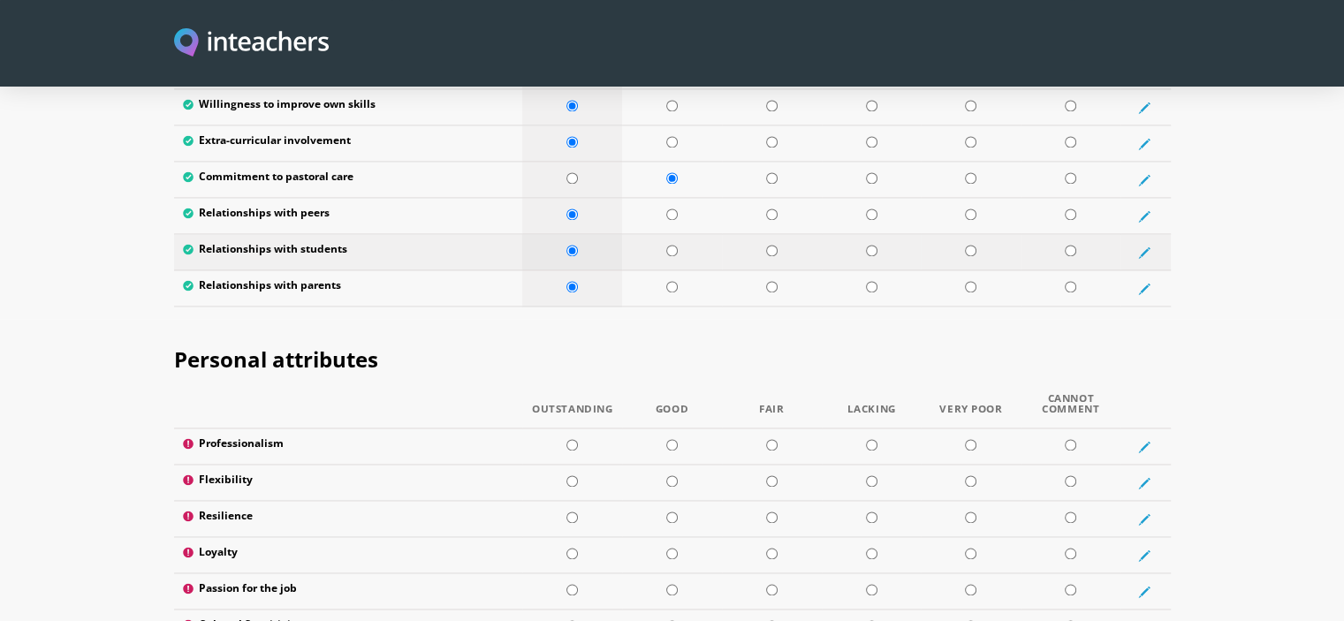
scroll to position [2740, 0]
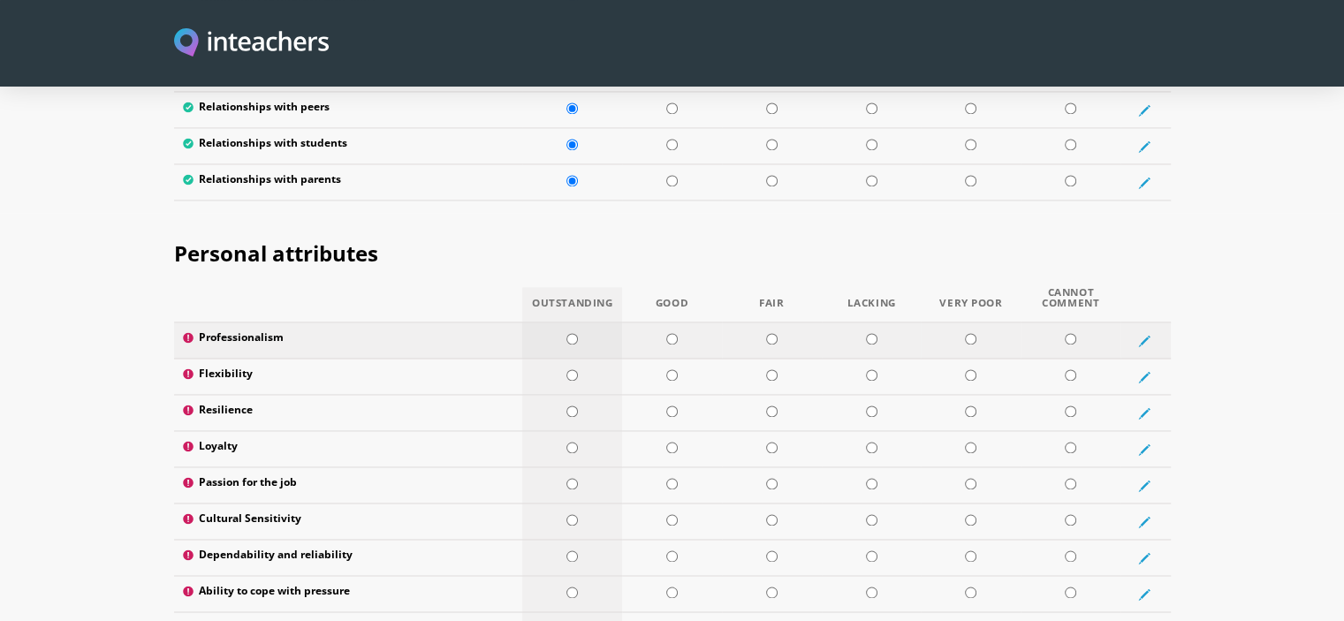
click at [574, 323] on td at bounding box center [572, 341] width 100 height 36
radio input "true"
click at [569, 369] on input "radio" at bounding box center [572, 374] width 11 height 11
radio input "true"
click at [573, 395] on td at bounding box center [572, 413] width 100 height 36
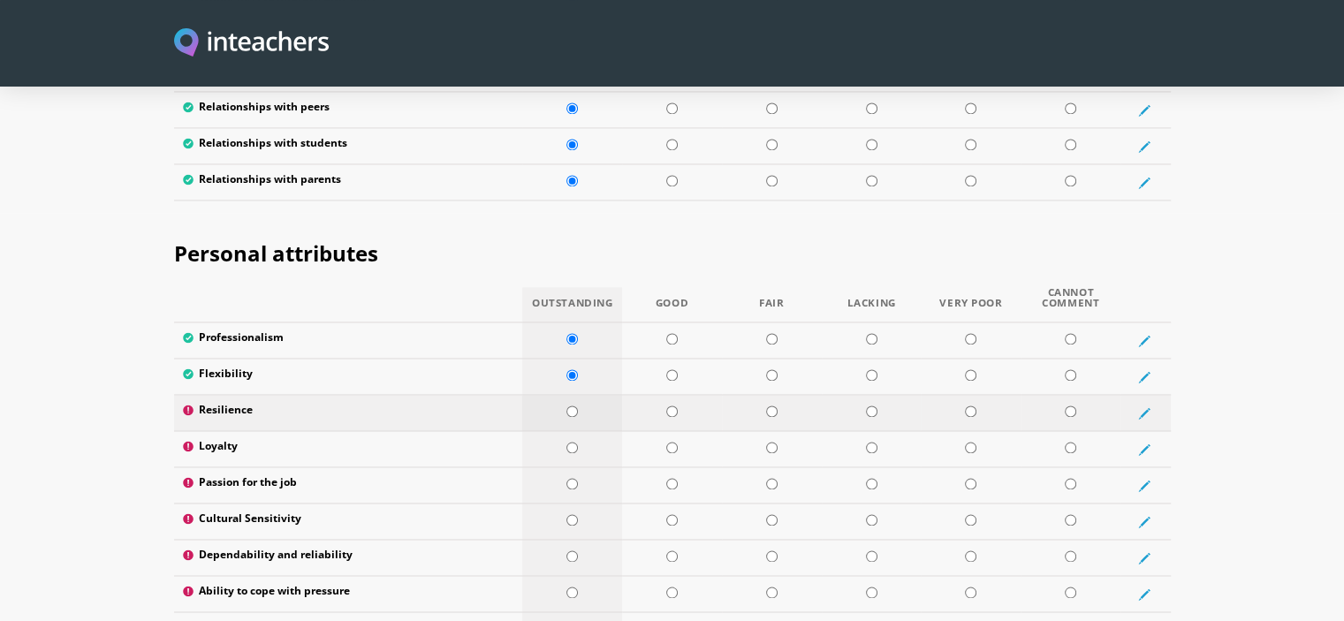
radio input "true"
click at [571, 431] on td at bounding box center [572, 449] width 100 height 36
radio input "true"
click at [576, 468] on td at bounding box center [572, 486] width 100 height 36
radio input "true"
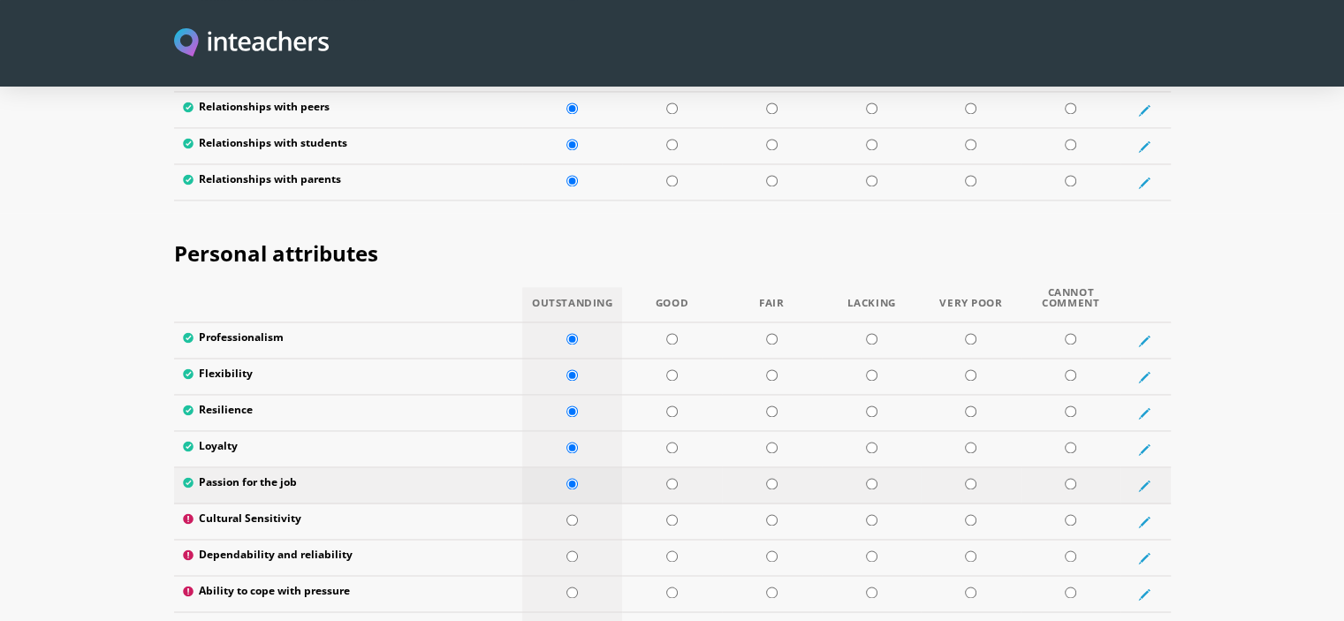
scroll to position [2828, 0]
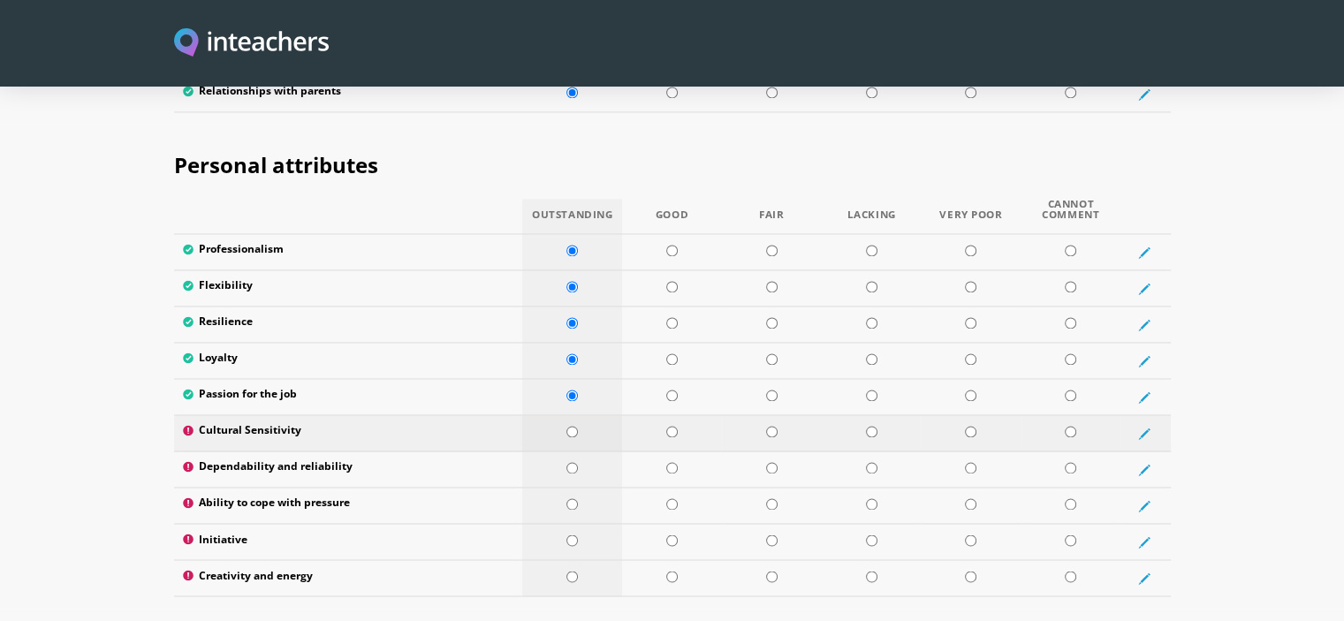
click at [569, 415] on td at bounding box center [572, 433] width 100 height 36
radio input "true"
click at [573, 462] on input "radio" at bounding box center [572, 467] width 11 height 11
radio input "true"
click at [580, 488] on td at bounding box center [572, 506] width 100 height 36
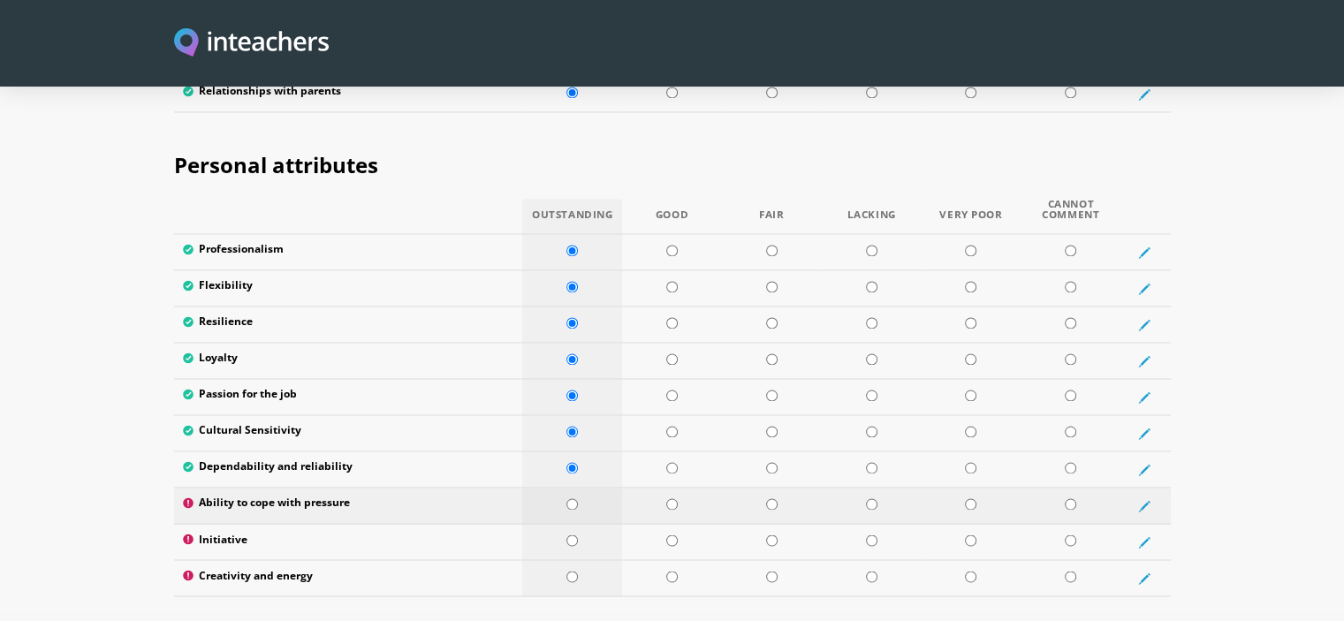
radio input "true"
click at [584, 524] on td at bounding box center [572, 542] width 100 height 36
radio input "true"
click at [588, 560] on td at bounding box center [572, 578] width 100 height 36
radio input "true"
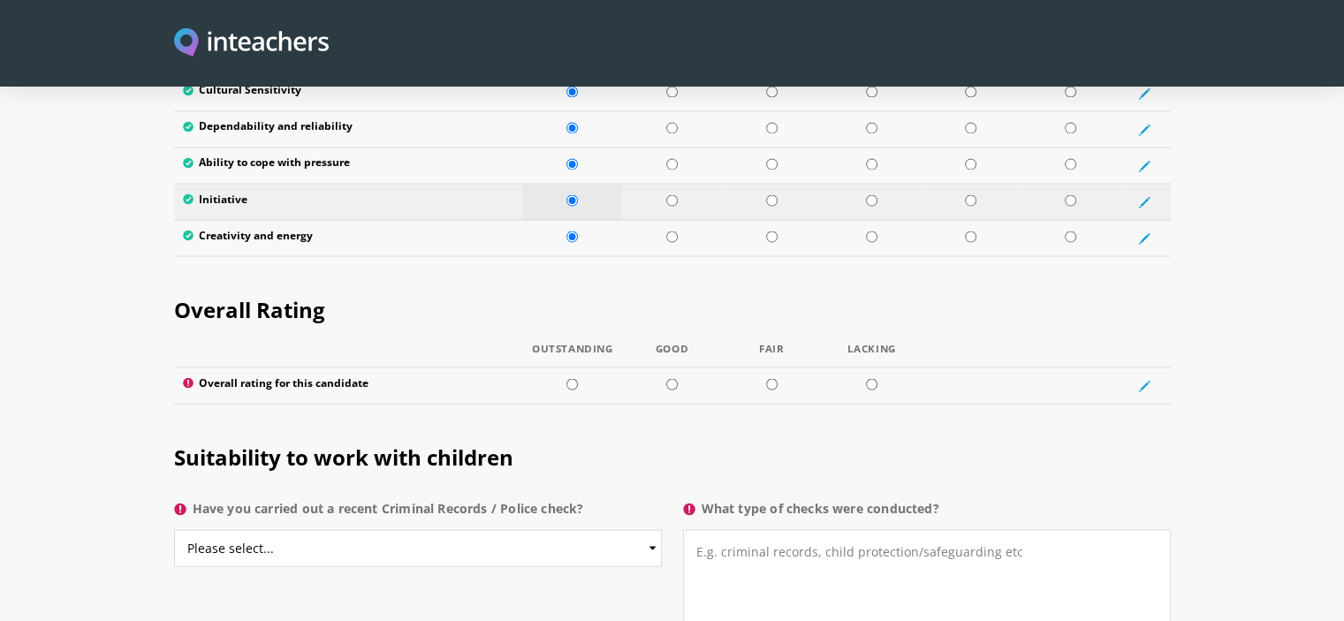
scroll to position [3182, 0]
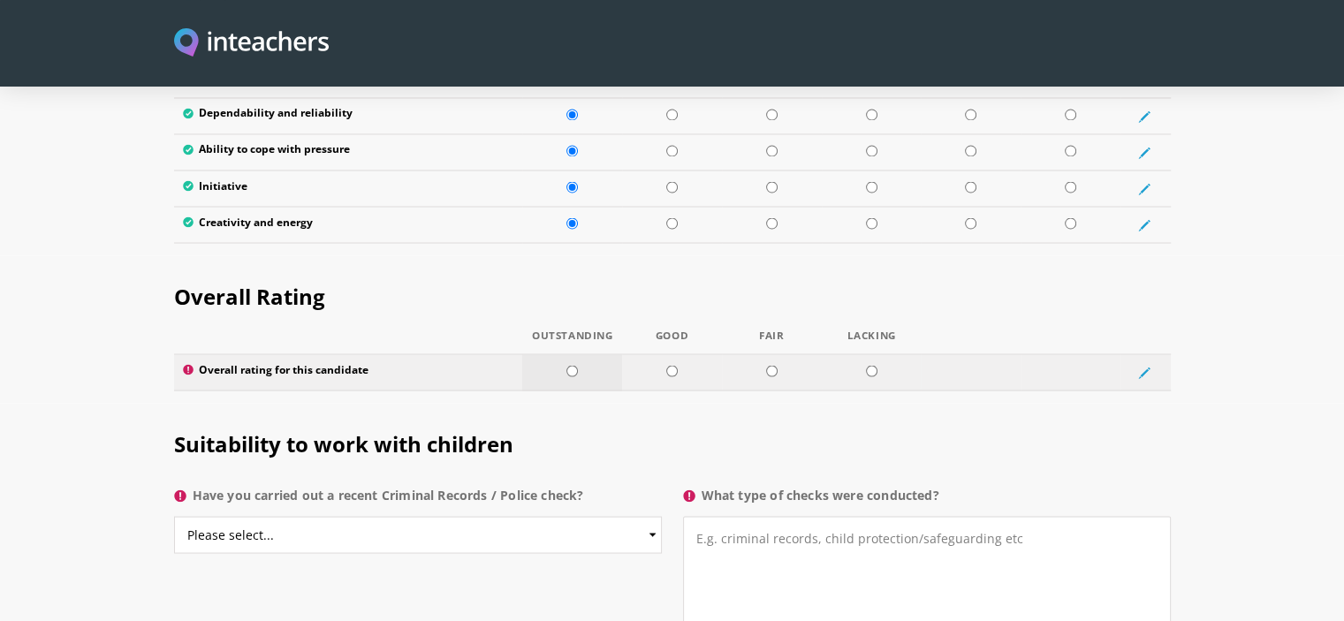
click at [577, 365] on input "radio" at bounding box center [572, 370] width 11 height 11
radio input "true"
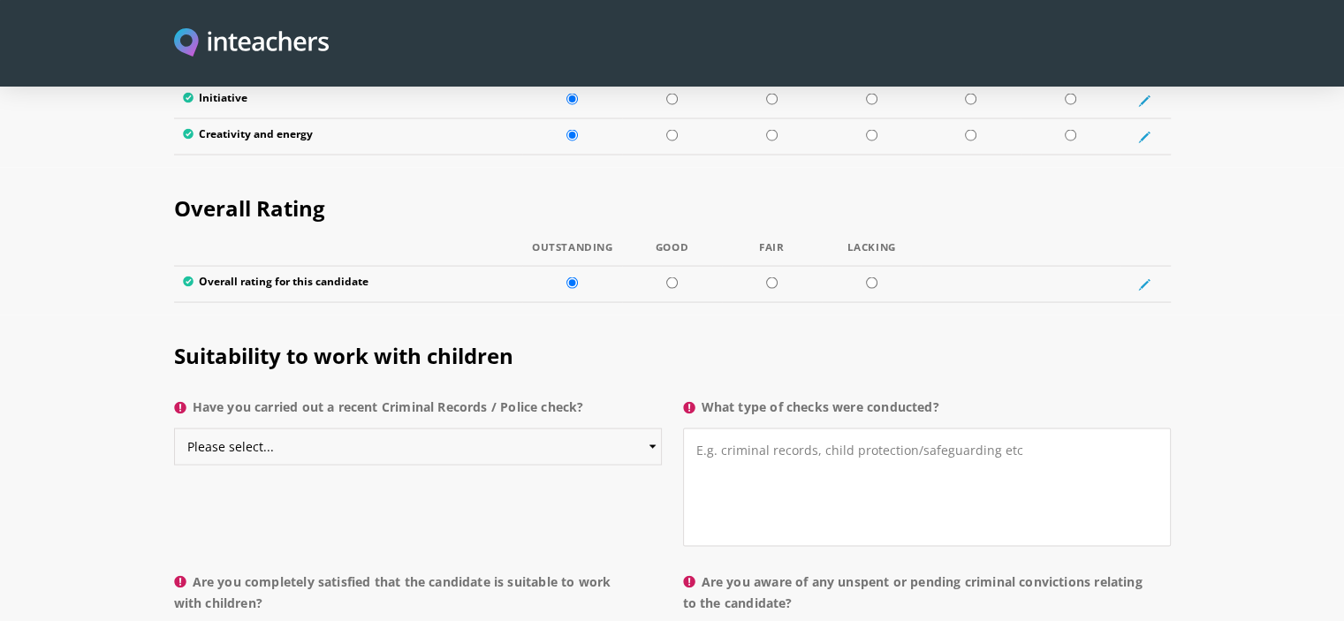
click at [622, 428] on select "Please select... Yes No Do not know" at bounding box center [418, 446] width 488 height 37
select select "Yes"
click at [174, 428] on select "Please select... Yes No Do not know" at bounding box center [418, 446] width 488 height 37
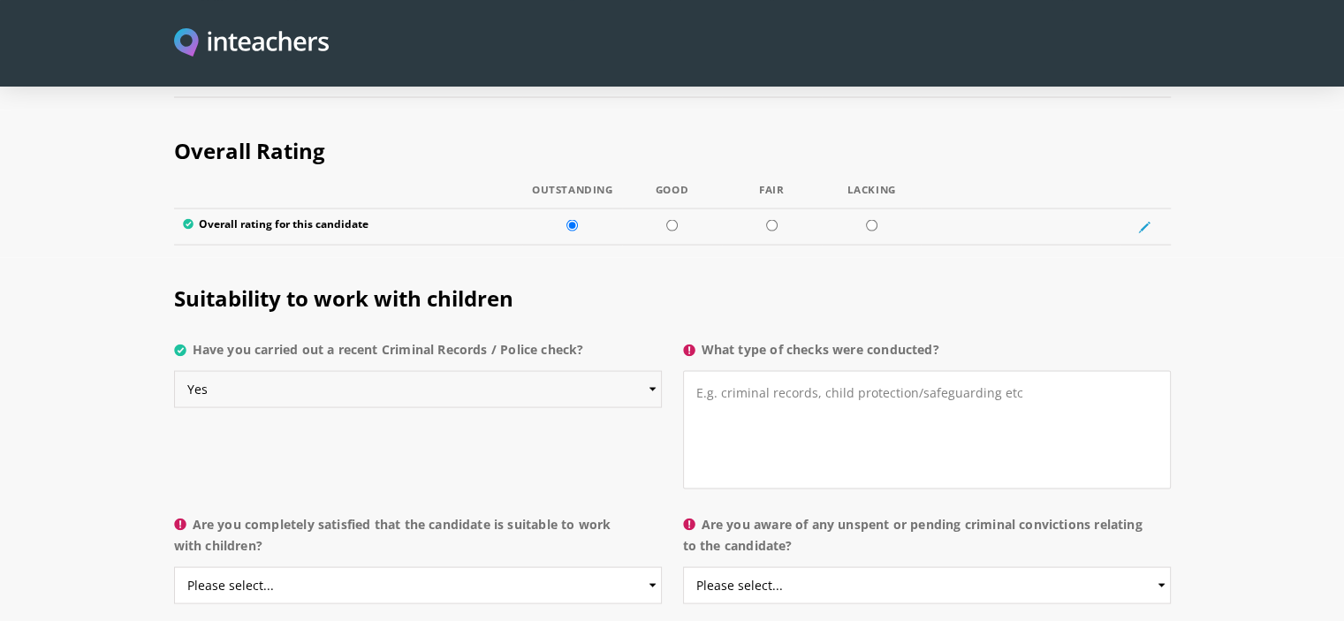
scroll to position [3359, 0]
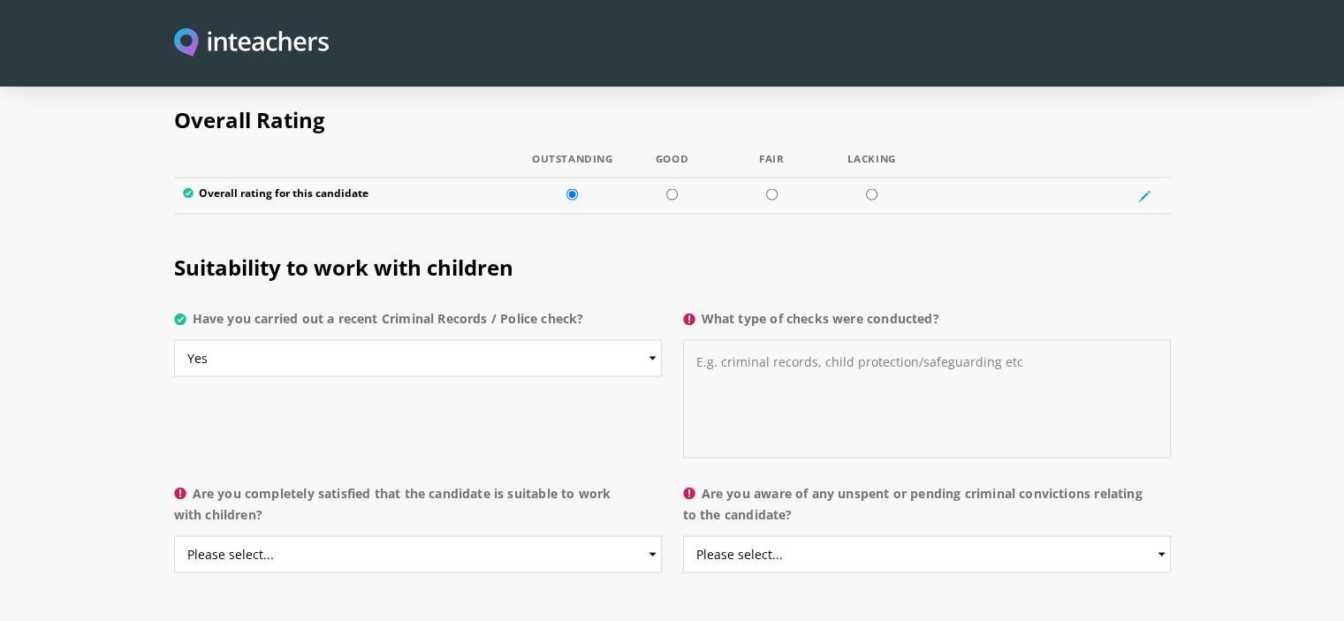
click at [758, 339] on textarea "What type of checks were conducted?" at bounding box center [927, 398] width 488 height 118
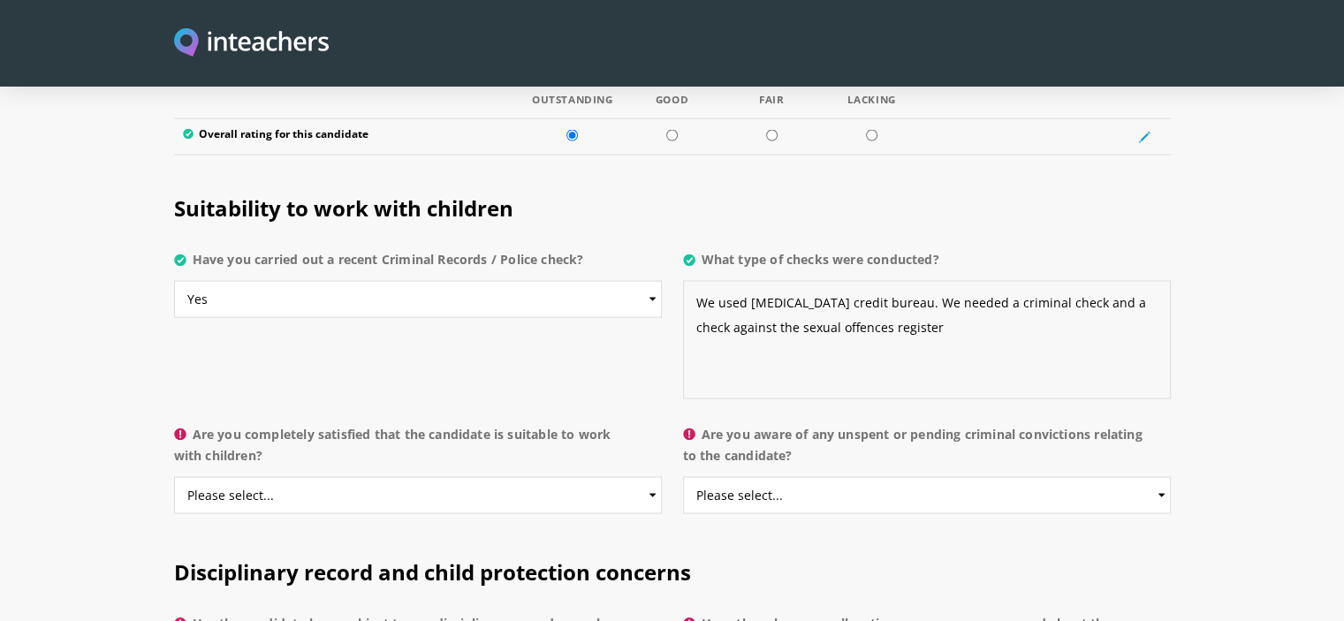
scroll to position [3447, 0]
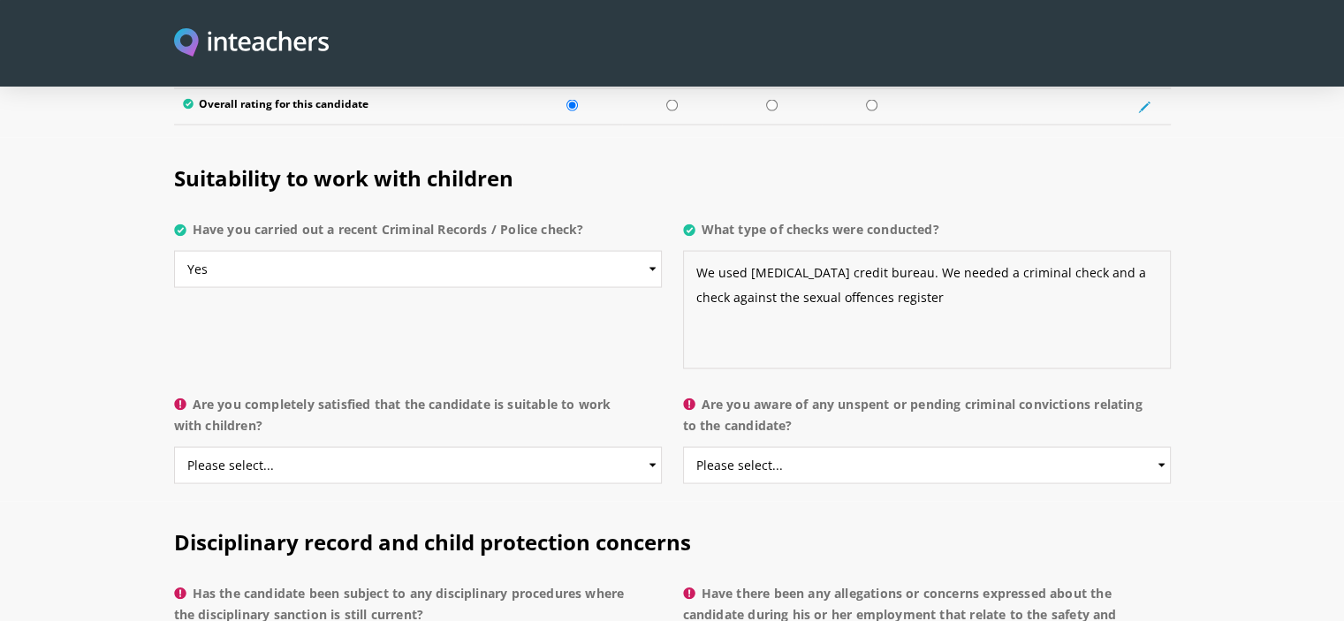
type textarea "We used [MEDICAL_DATA] credit bureau. We needed a criminal check and a check ag…"
click at [658, 447] on select "Please select... Yes No Do not know" at bounding box center [418, 465] width 488 height 37
select select "Yes"
click at [174, 447] on select "Please select... Yes No Do not know" at bounding box center [418, 465] width 488 height 37
click at [1025, 447] on select "Please select... Yes No Do not know" at bounding box center [927, 465] width 488 height 37
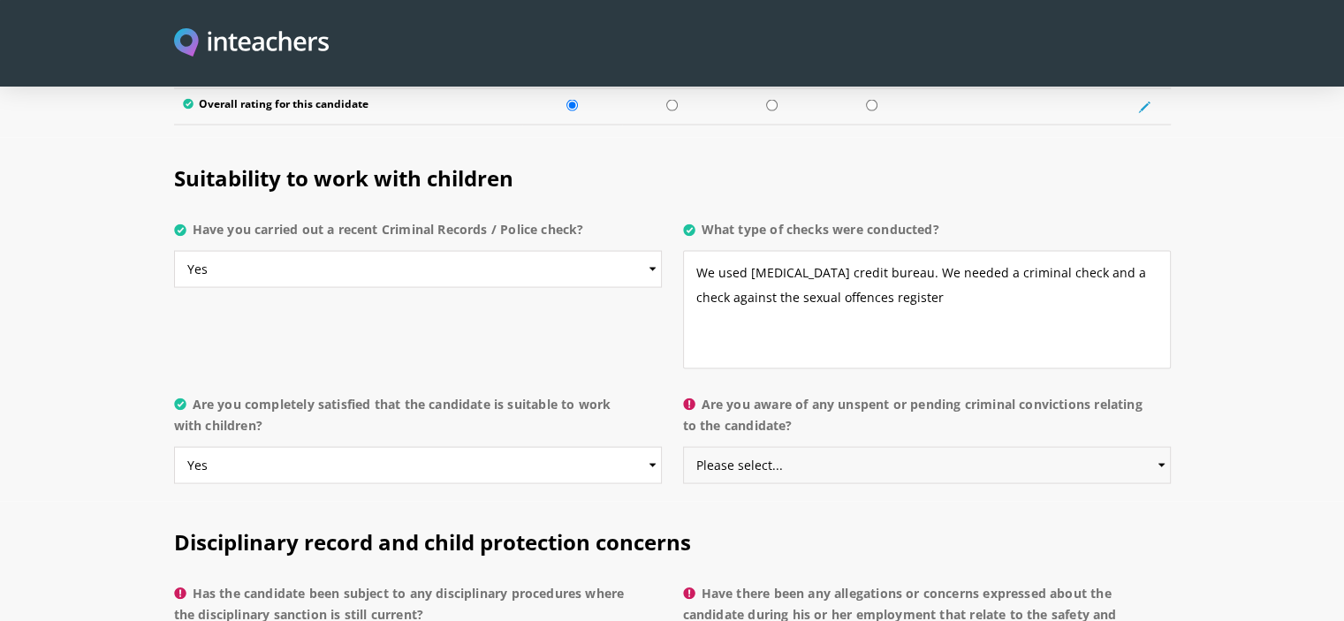
select select "No"
click at [683, 447] on select "Please select... Yes No Do not know" at bounding box center [927, 465] width 488 height 37
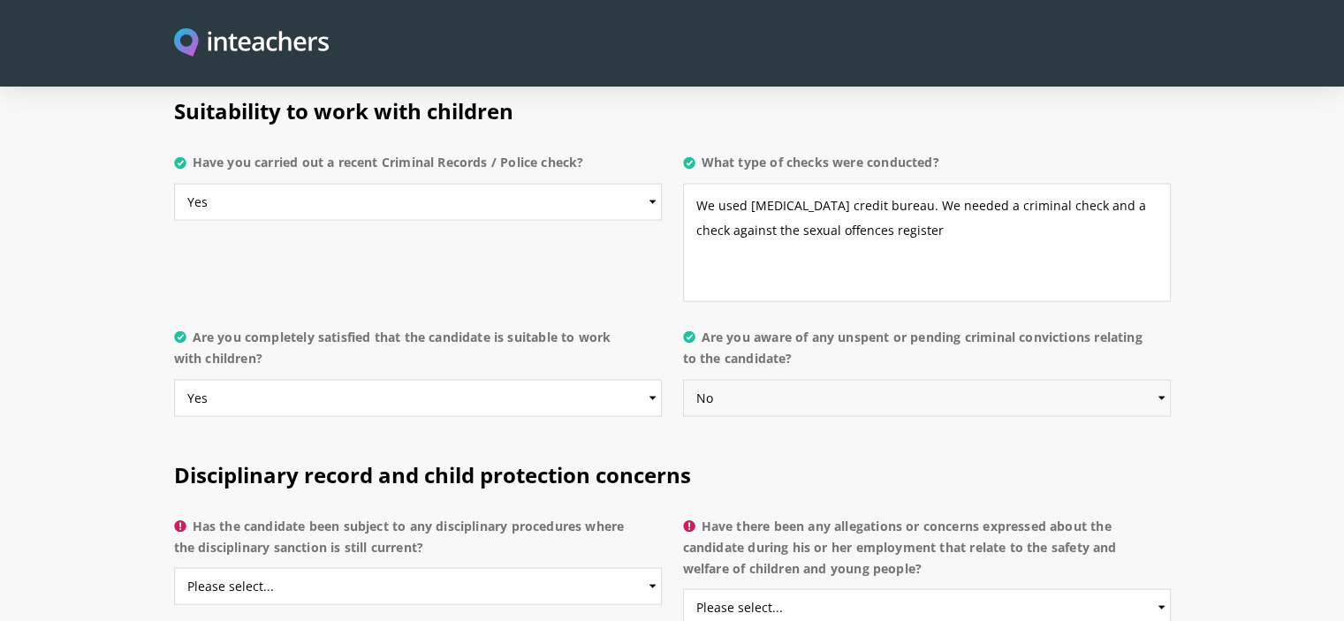
scroll to position [3624, 0]
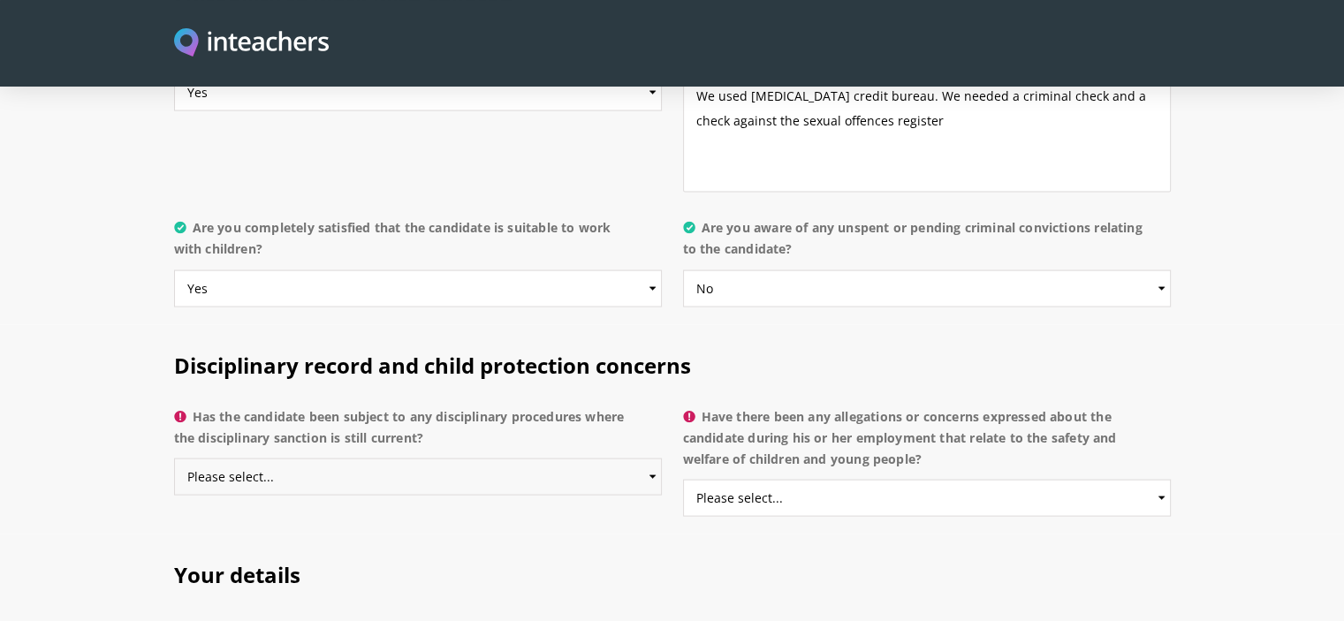
click at [645, 459] on select "Please select... Yes No Do not know" at bounding box center [418, 477] width 488 height 37
select select "No"
click at [174, 459] on select "Please select... Yes No Do not know" at bounding box center [418, 477] width 488 height 37
click at [1147, 480] on select "Please select... Yes No Do not know" at bounding box center [927, 498] width 488 height 37
select select "No"
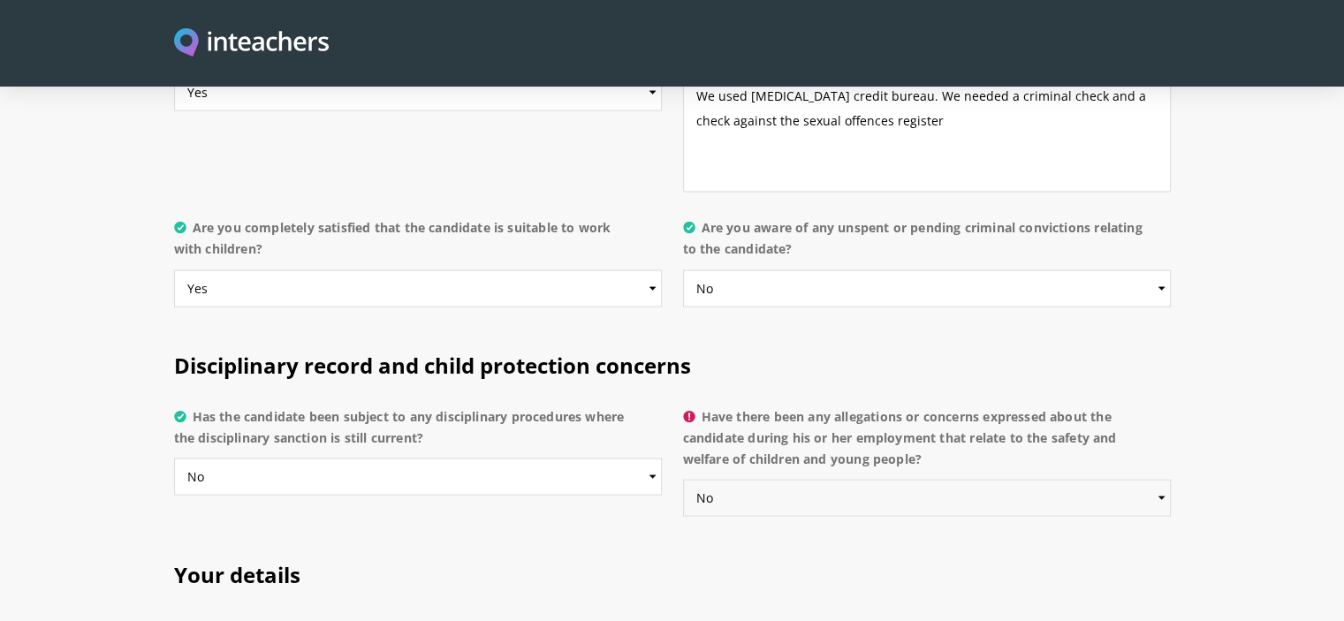
click at [683, 480] on select "Please select... Yes No Do not know" at bounding box center [927, 498] width 488 height 37
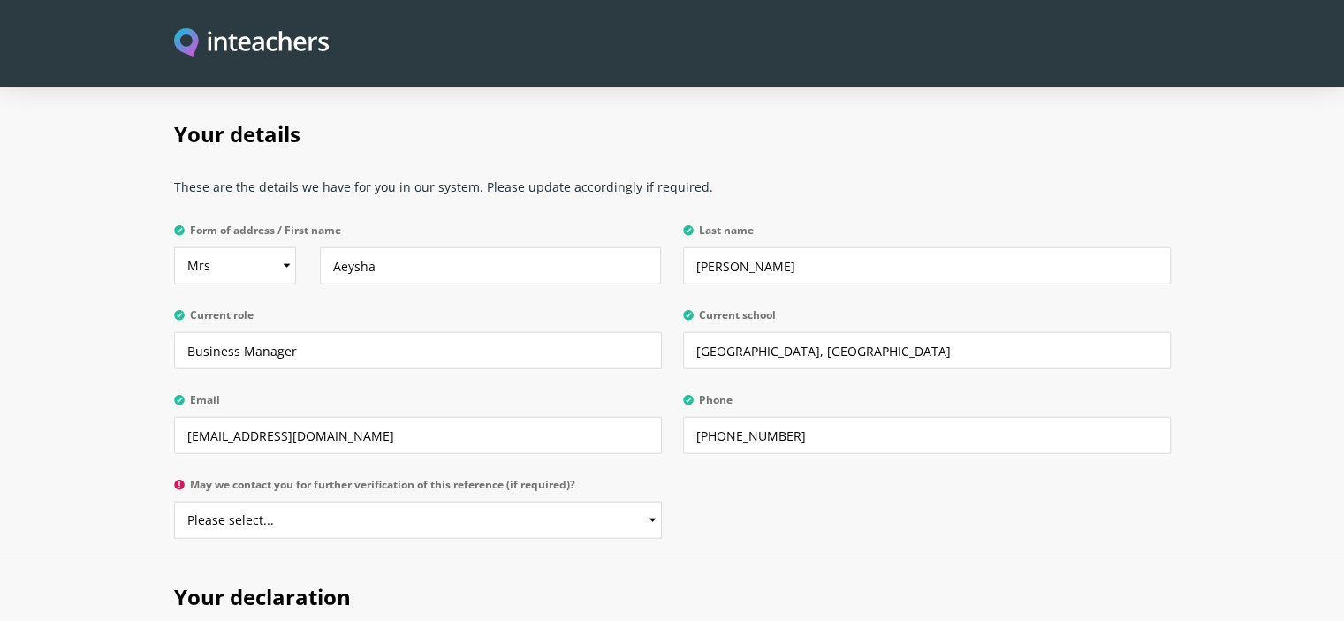
scroll to position [4066, 0]
click at [605, 501] on select "Please select... Yes No" at bounding box center [418, 519] width 488 height 37
select select "Yes"
click at [174, 501] on select "Please select... Yes No" at bounding box center [418, 519] width 488 height 37
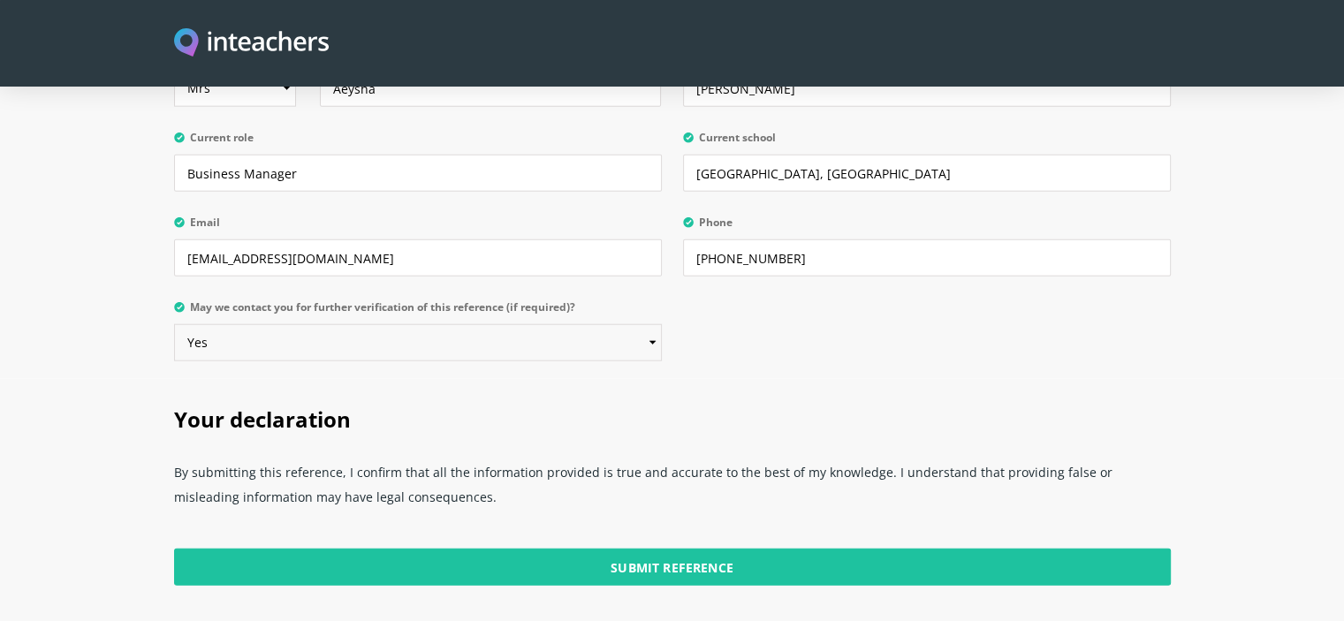
scroll to position [4331, 0]
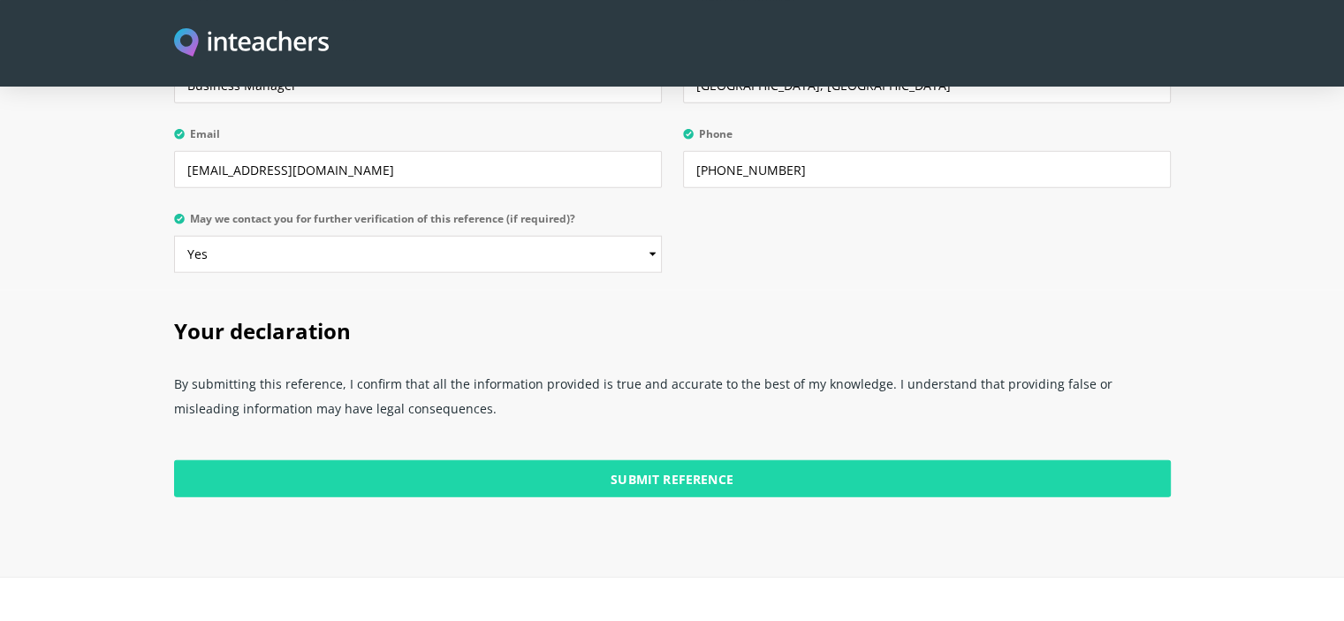
click at [680, 460] on input "Submit Reference" at bounding box center [672, 478] width 997 height 37
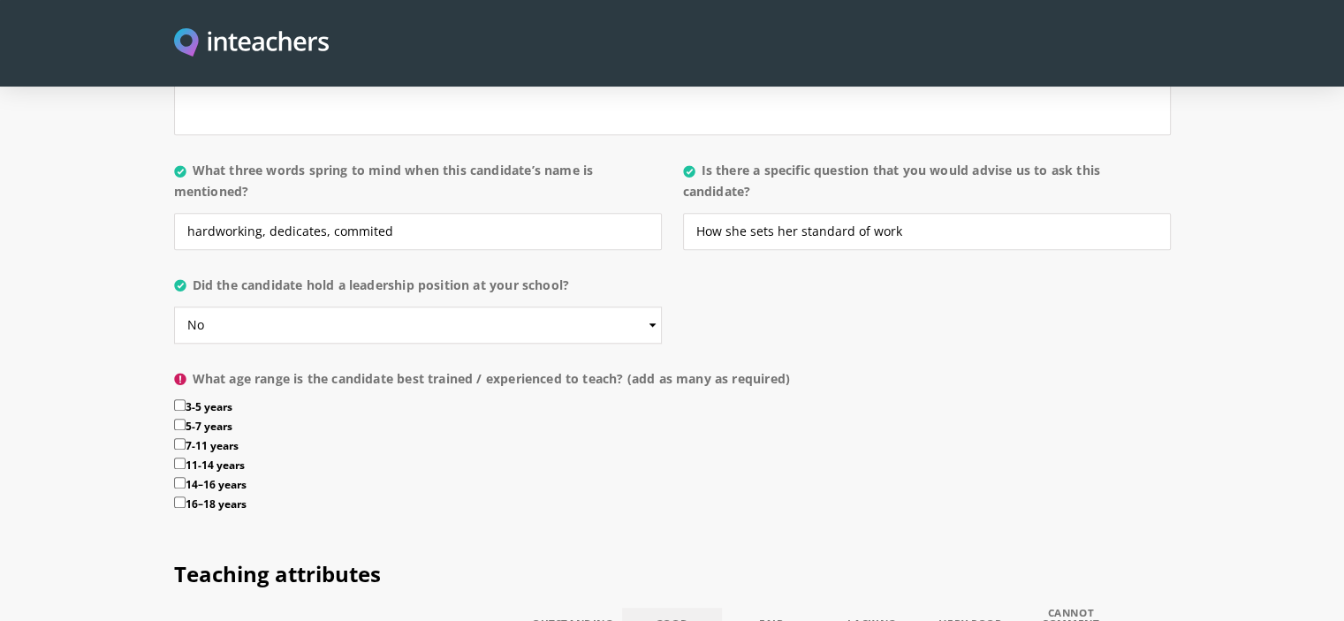
scroll to position [1856, 0]
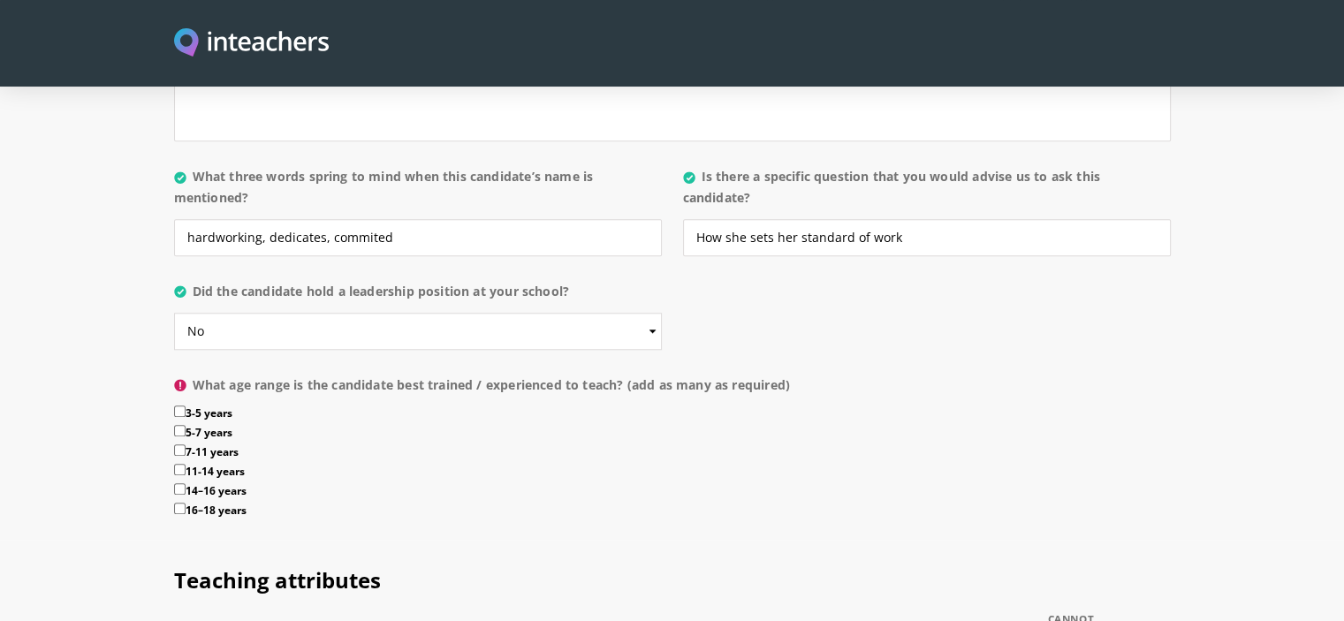
click at [181, 464] on input "11-14 years" at bounding box center [179, 469] width 11 height 11
click at [186, 464] on label "11-14 years" at bounding box center [672, 473] width 997 height 19
click at [186, 464] on input "11-14 years" at bounding box center [179, 469] width 11 height 11
click at [178, 464] on input "11-14 years" at bounding box center [179, 469] width 11 height 11
checkbox input "true"
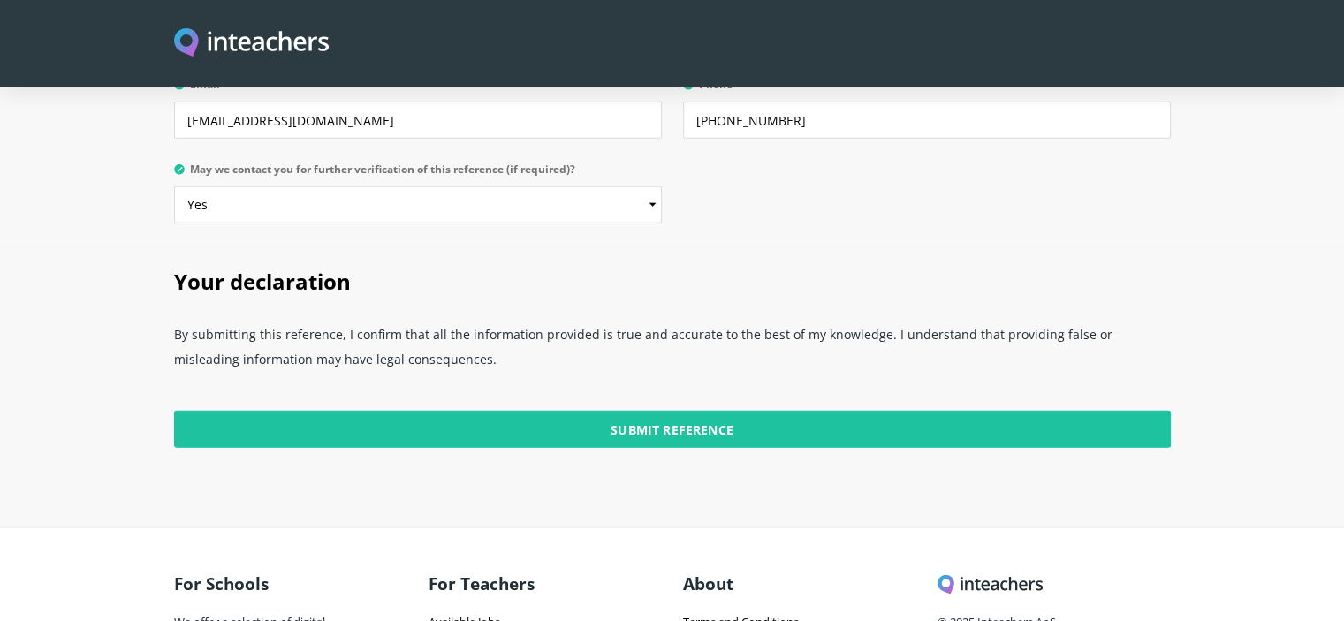
scroll to position [4492, 0]
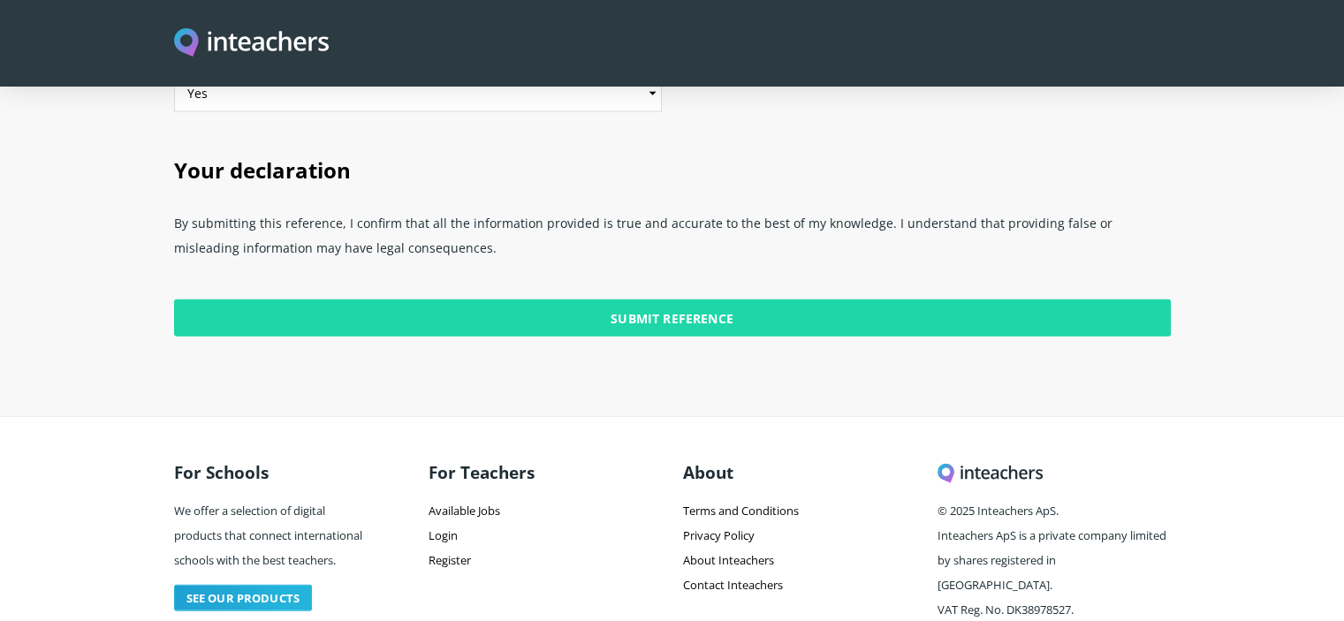
click at [679, 300] on input "Submit Reference" at bounding box center [672, 318] width 997 height 37
